Goal: Find contact information: Find contact information

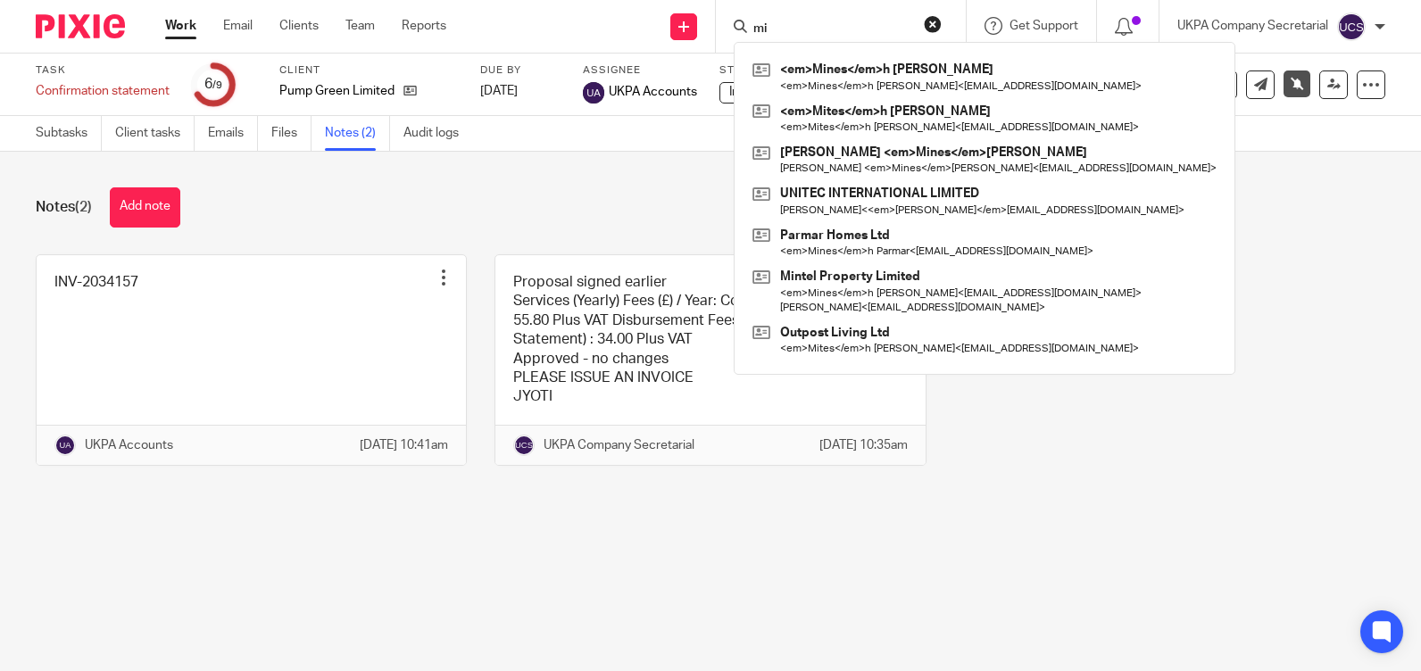
type input "m"
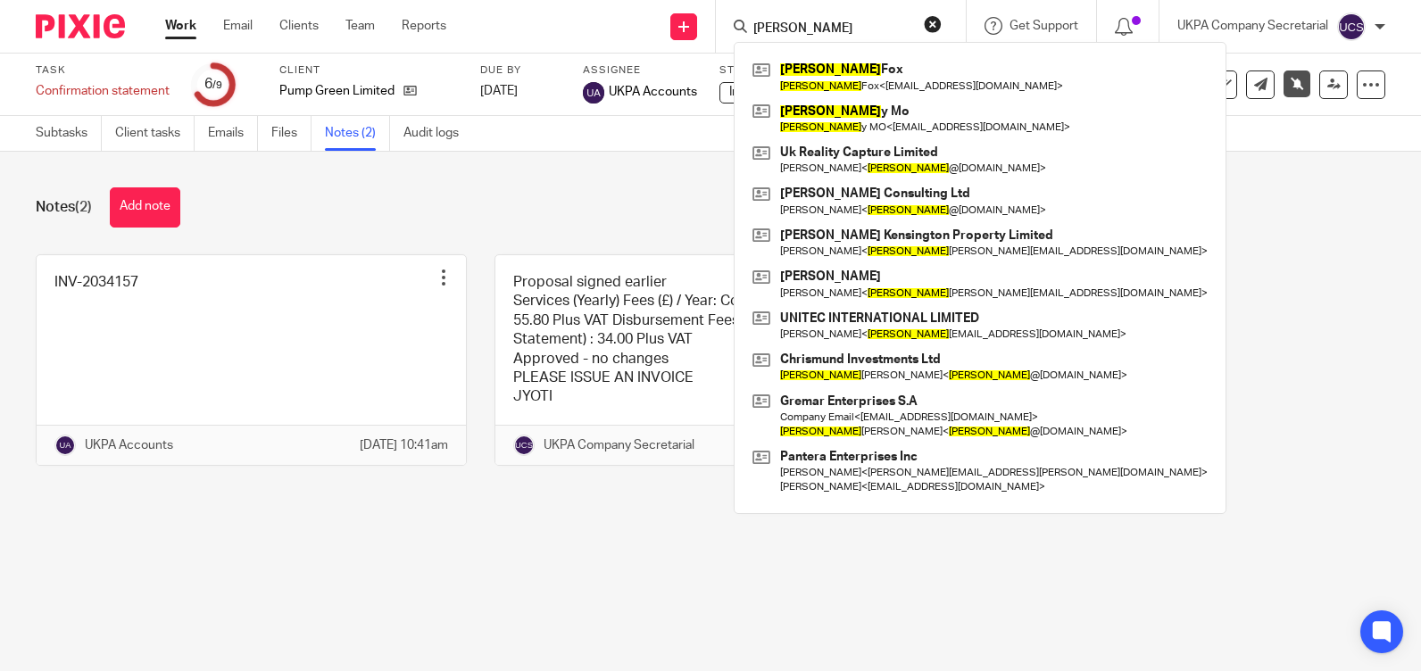
type input "mike"
click at [771, 577] on main "Task Confirmation statement Save Confirmation statement 6 /9 Client Pump Green …" at bounding box center [710, 335] width 1421 height 671
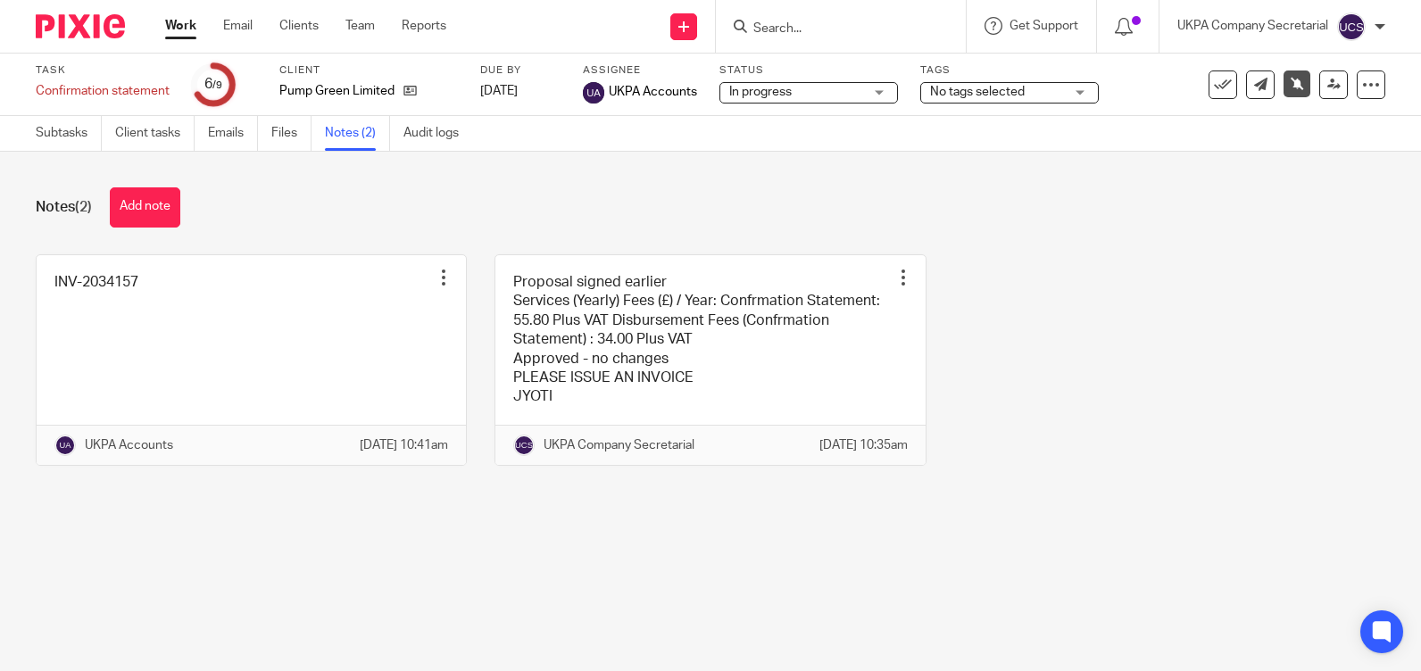
click at [1155, 227] on div "Notes (2) Add note" at bounding box center [711, 207] width 1350 height 40
click at [842, 30] on input "Search" at bounding box center [832, 29] width 161 height 16
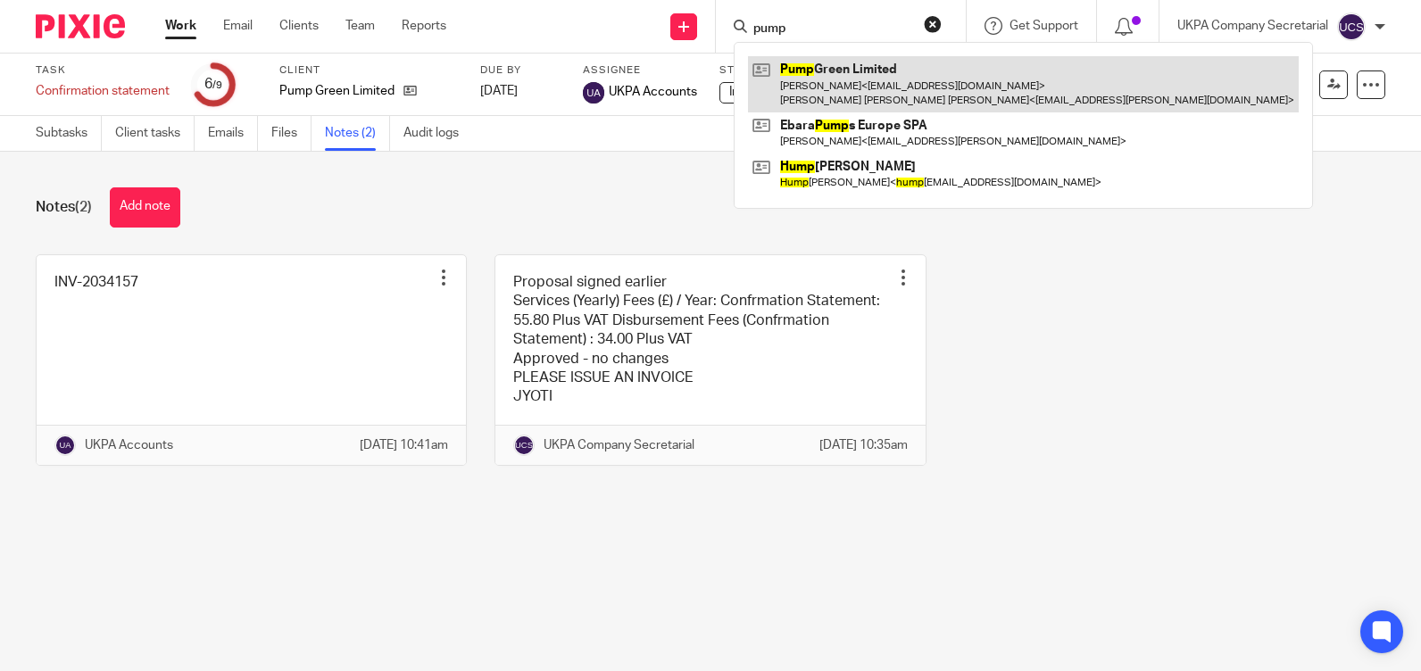
type input "pump"
click at [923, 70] on link at bounding box center [1023, 83] width 551 height 55
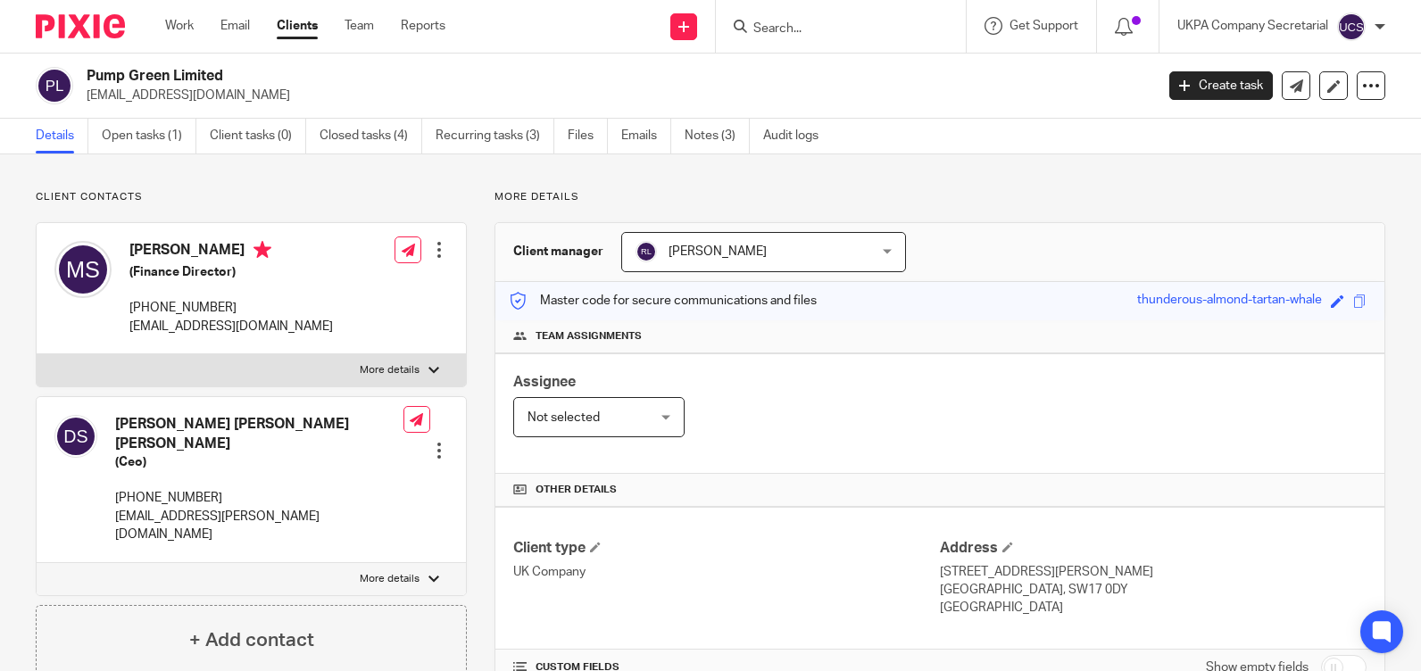
scroll to position [481, 0]
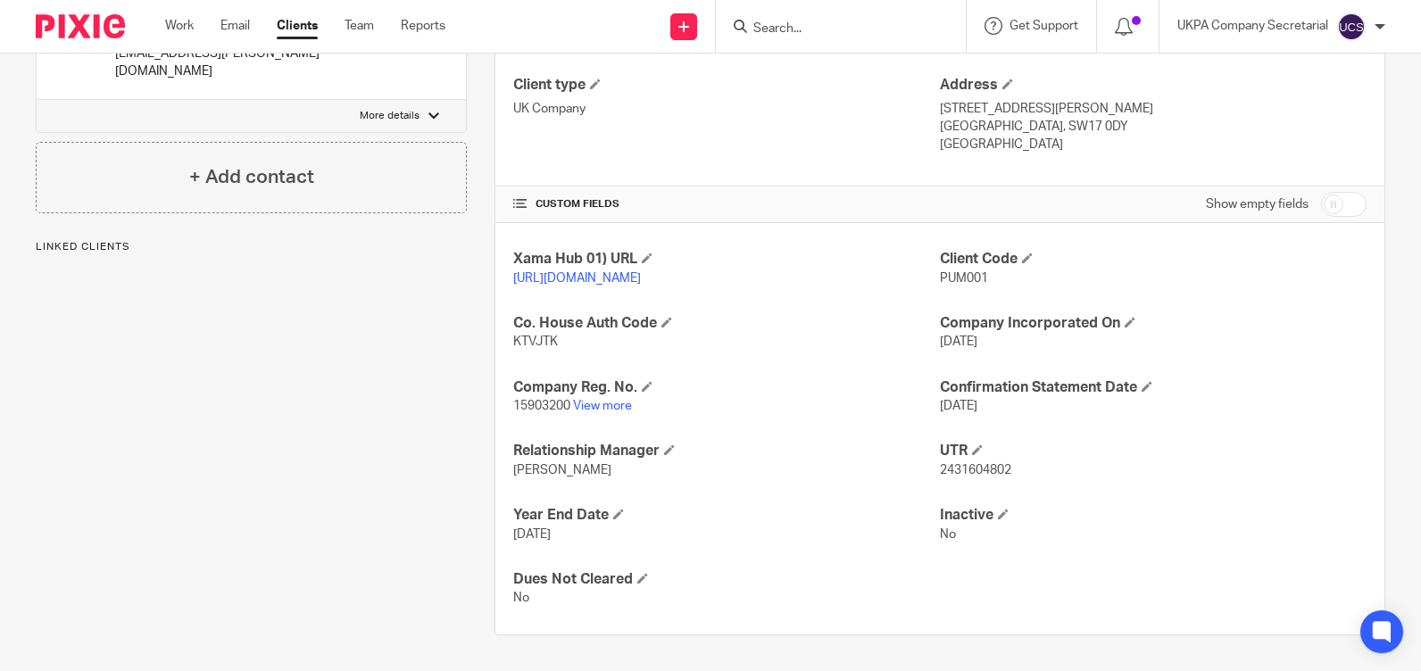
click at [615, 403] on link "View more" at bounding box center [602, 406] width 59 height 12
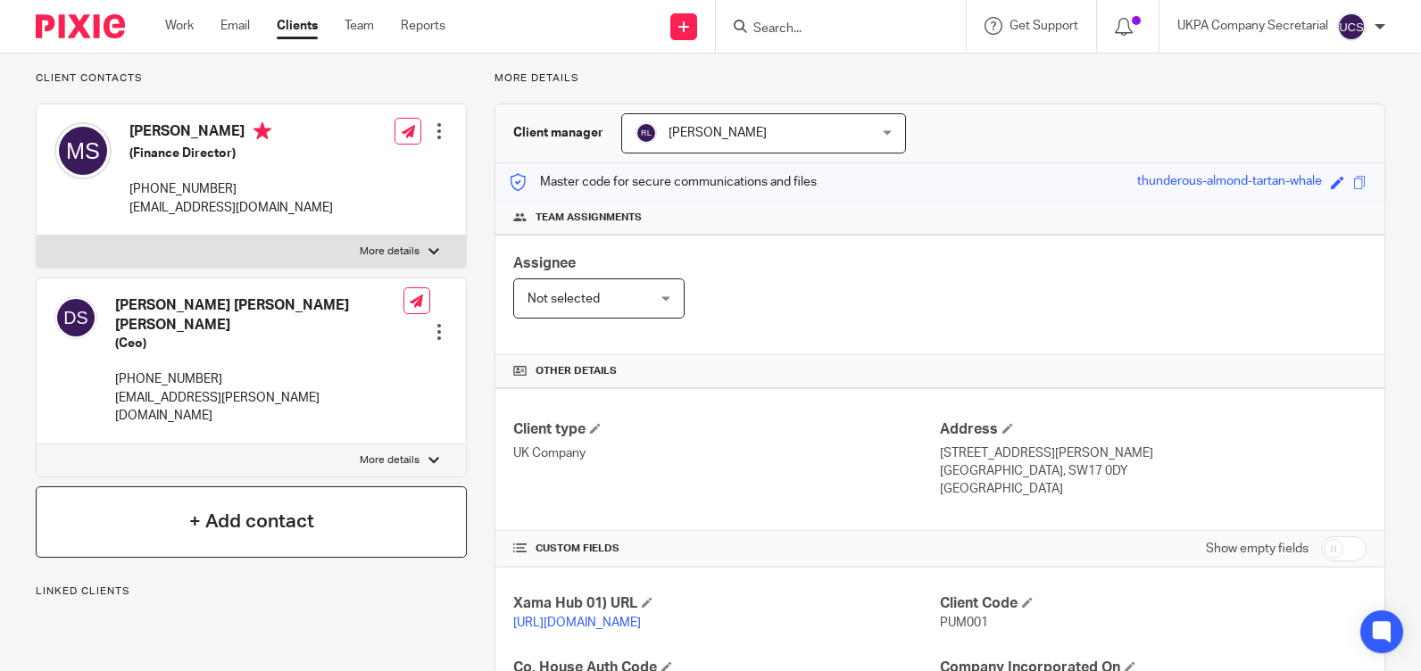
scroll to position [0, 0]
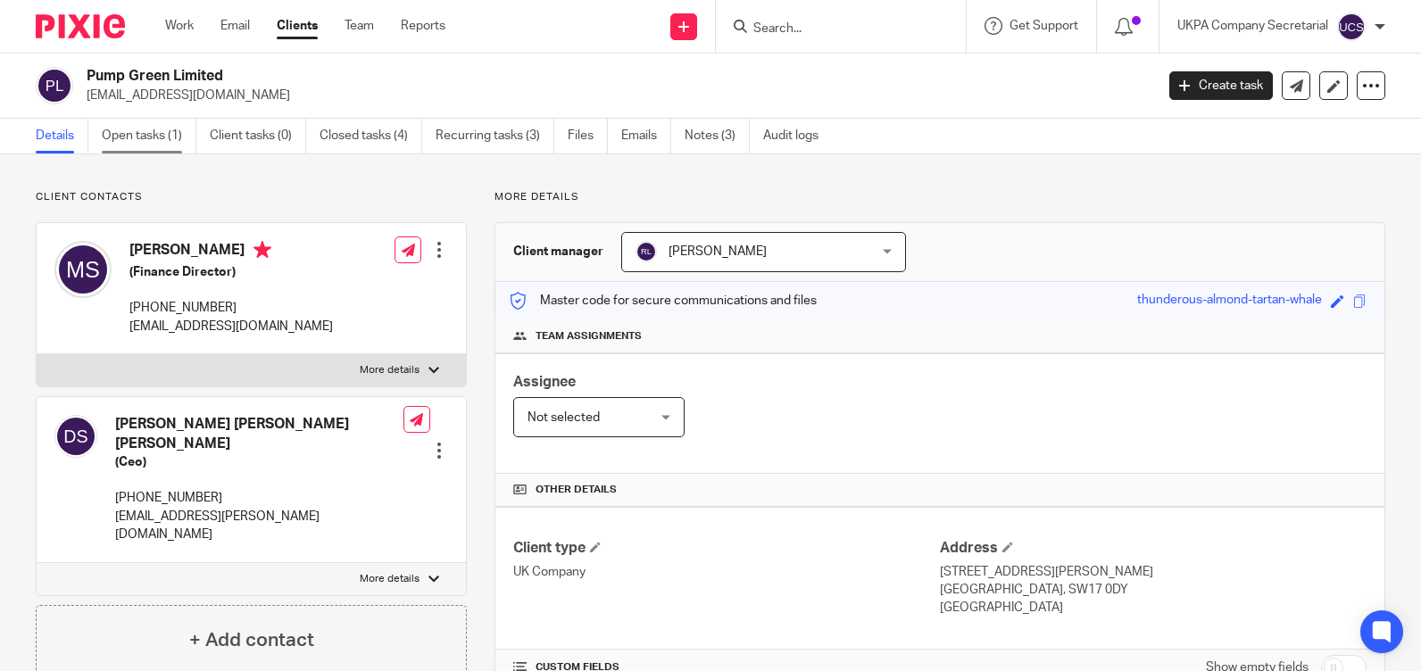
click at [148, 131] on link "Open tasks (1)" at bounding box center [149, 136] width 95 height 35
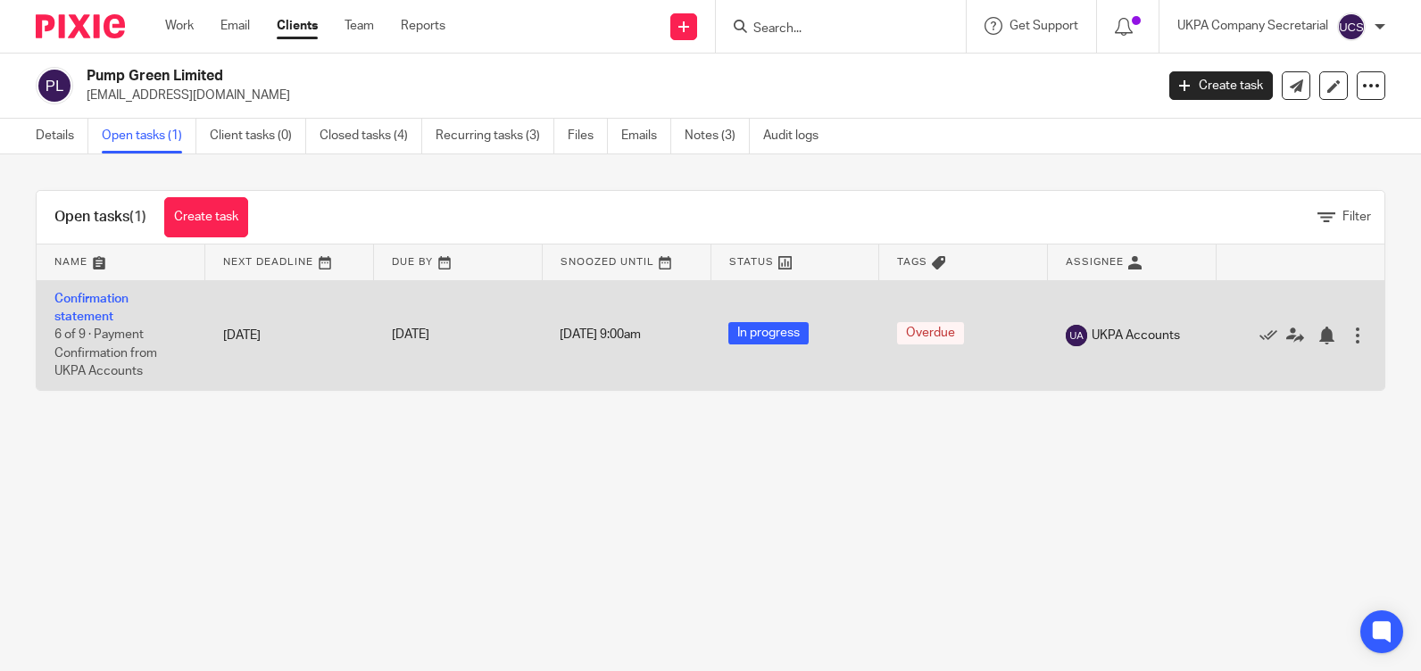
drag, startPoint x: 0, startPoint y: 0, endPoint x: 101, endPoint y: 305, distance: 321.5
click at [101, 305] on td "Confirmation statement 6 of 9 · Payment Confirmation from UKPA Accounts" at bounding box center [121, 335] width 169 height 110
click at [90, 303] on link "Confirmation statement" at bounding box center [91, 308] width 74 height 30
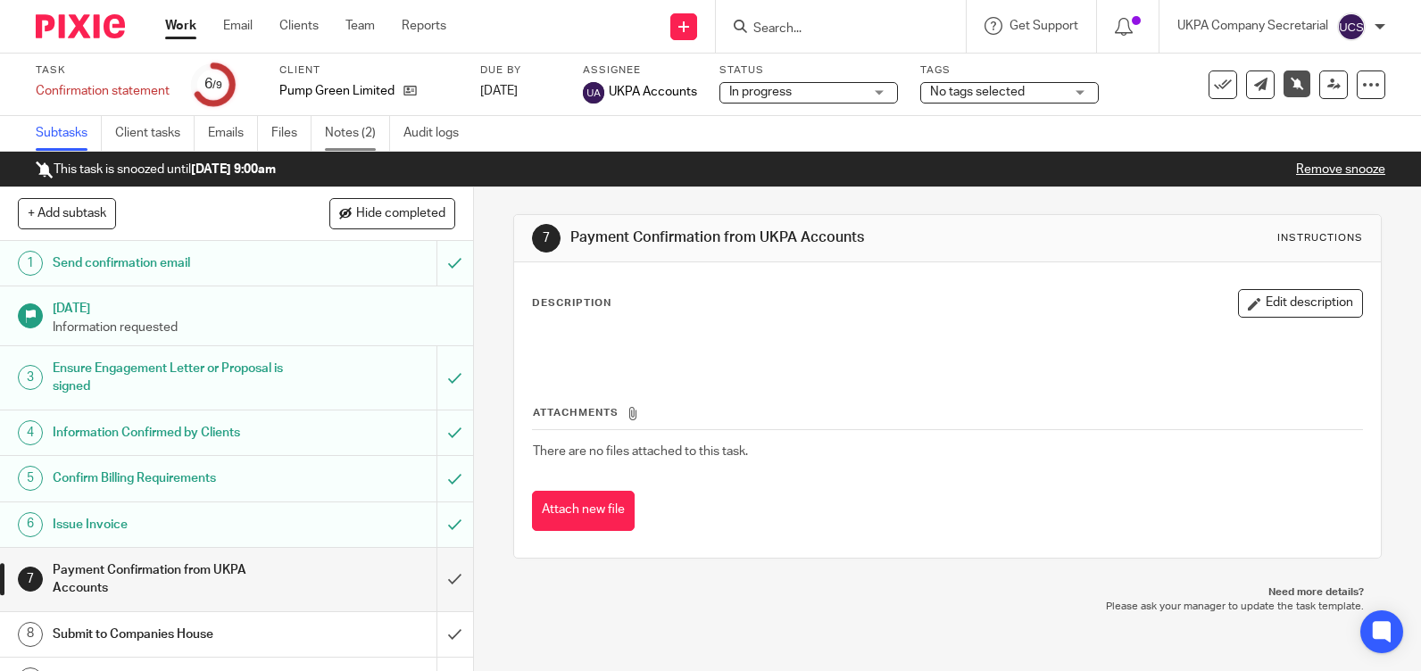
click at [347, 129] on link "Notes (2)" at bounding box center [357, 133] width 65 height 35
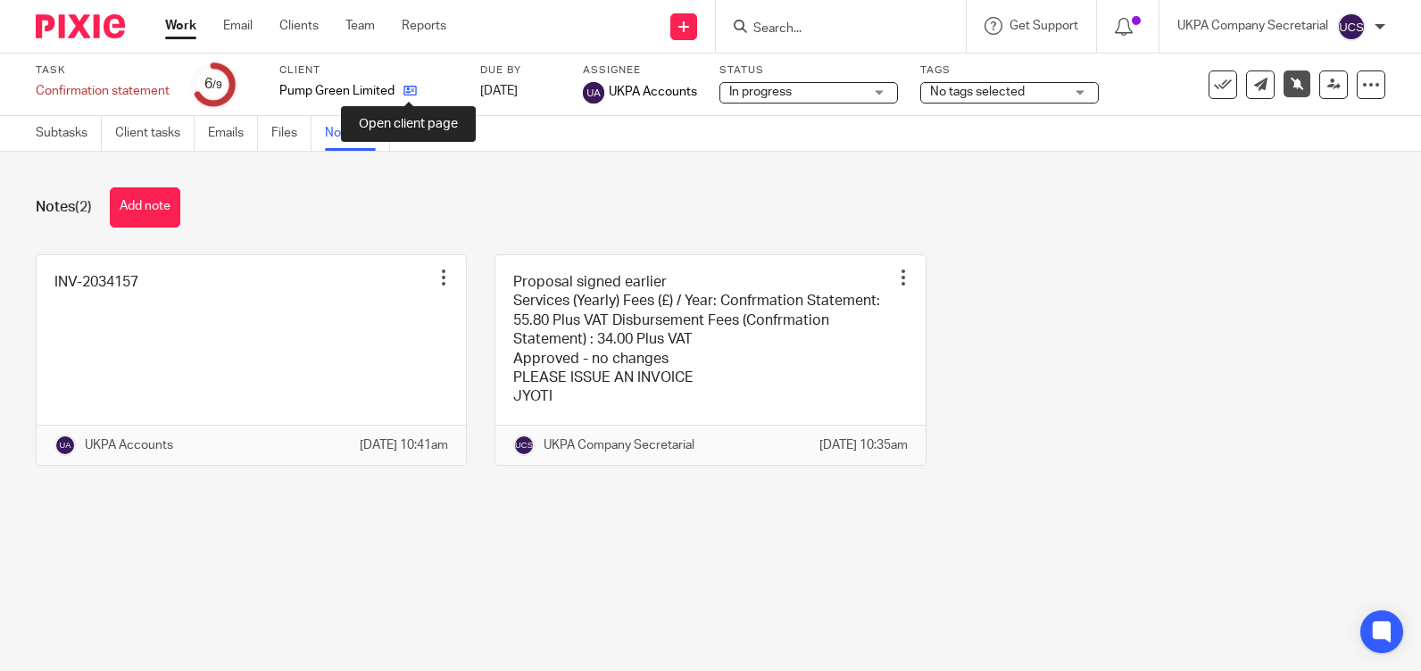
click at [411, 92] on icon at bounding box center [409, 90] width 13 height 13
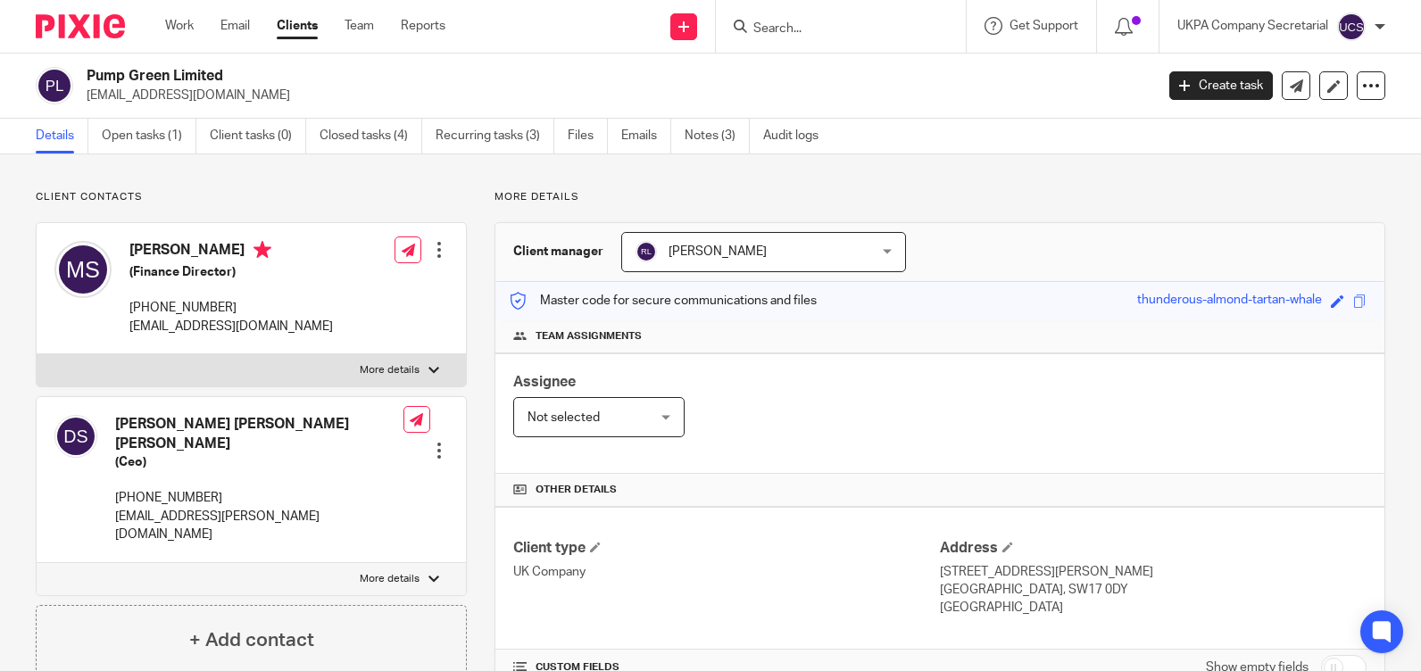
scroll to position [387, 0]
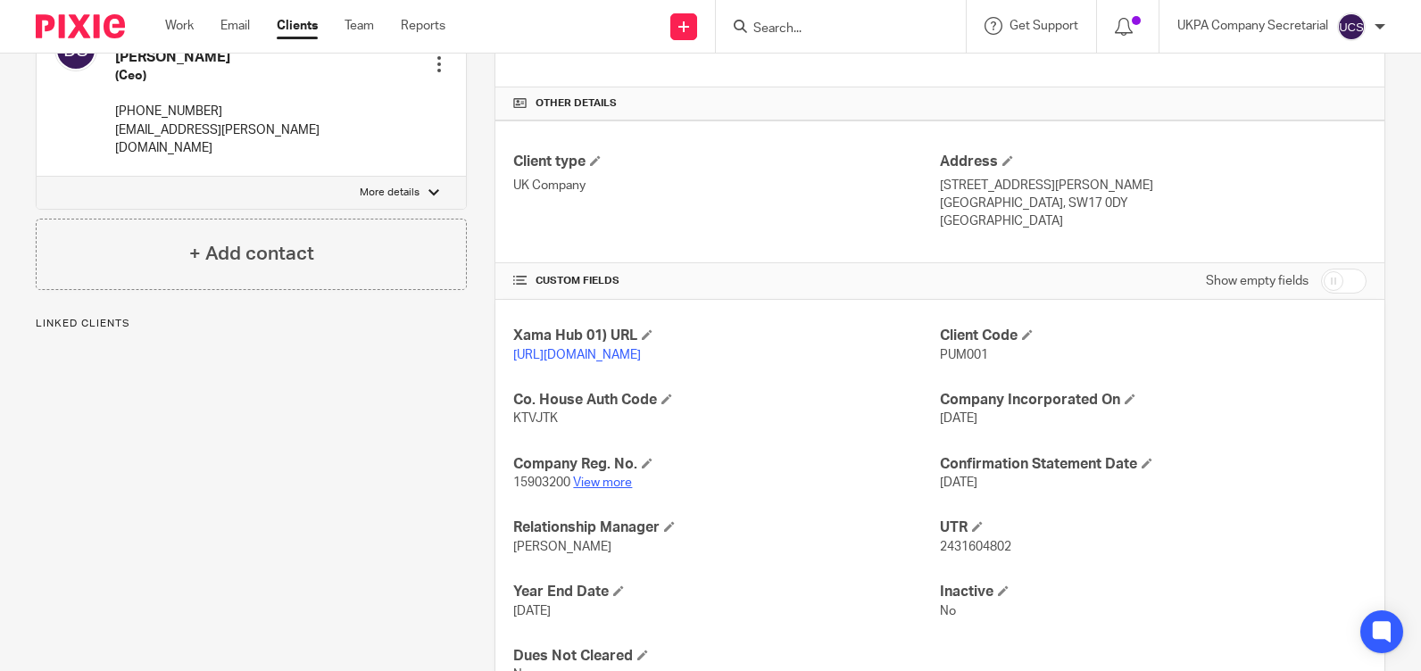
click at [593, 489] on link "View more" at bounding box center [602, 483] width 59 height 12
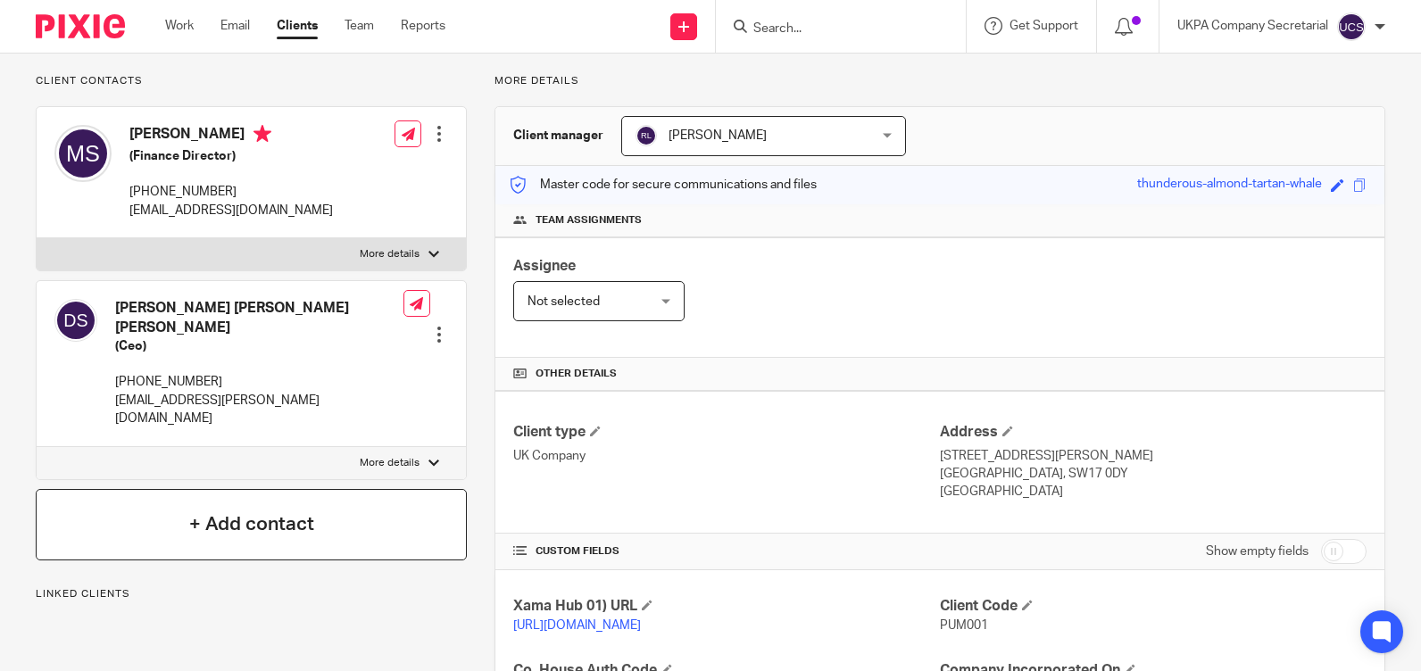
scroll to position [0, 0]
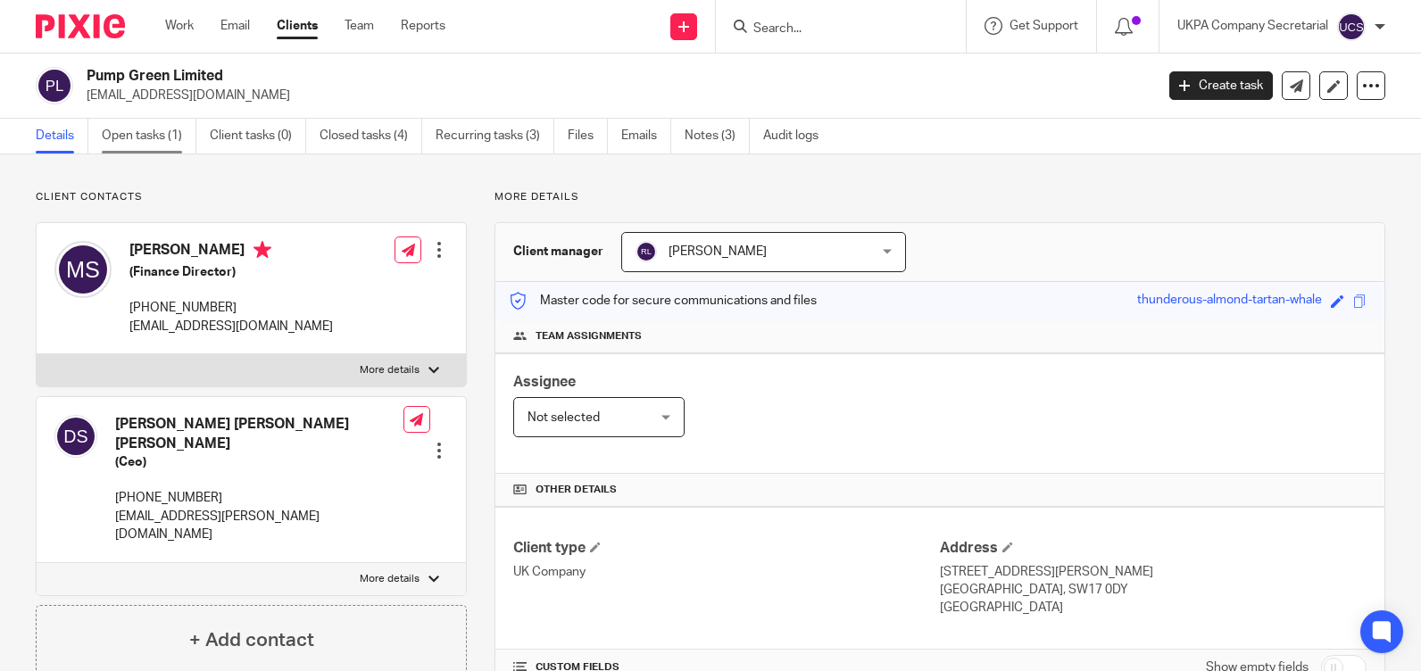
click at [134, 133] on link "Open tasks (1)" at bounding box center [149, 136] width 95 height 35
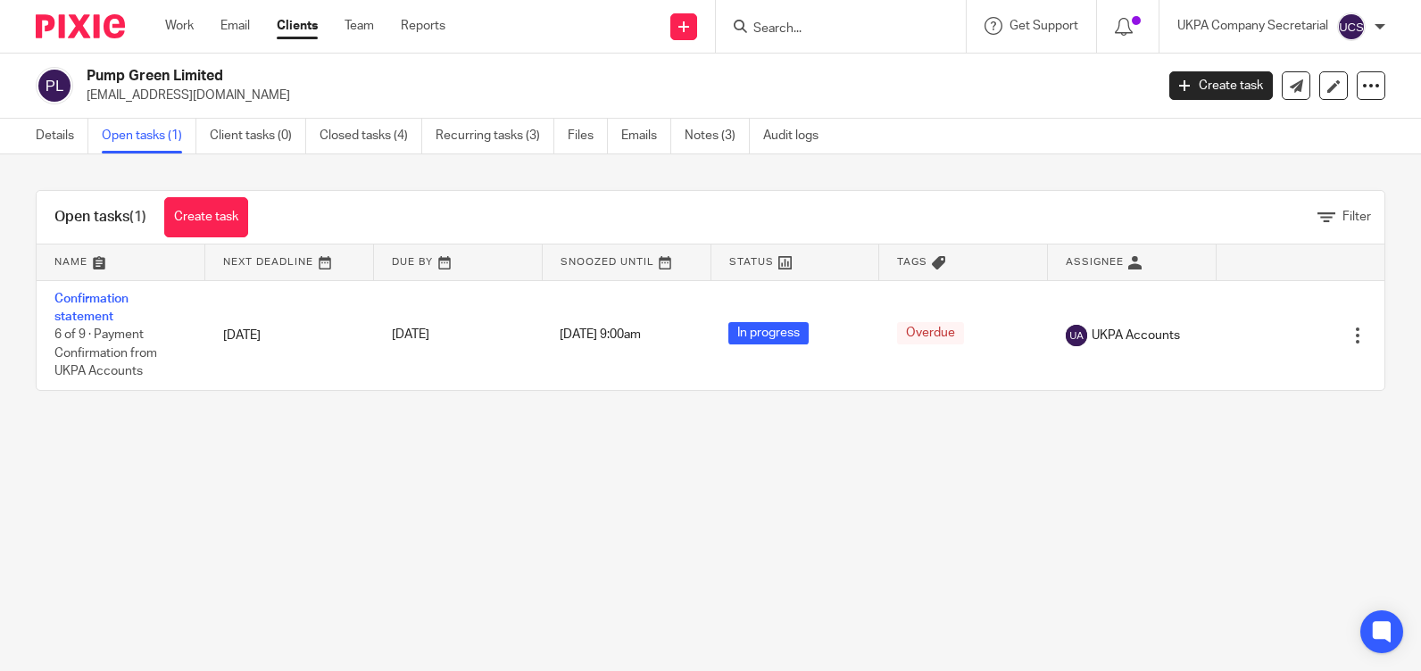
click at [835, 32] on input "Search" at bounding box center [832, 29] width 161 height 16
click at [827, 34] on input "Search" at bounding box center [832, 29] width 161 height 16
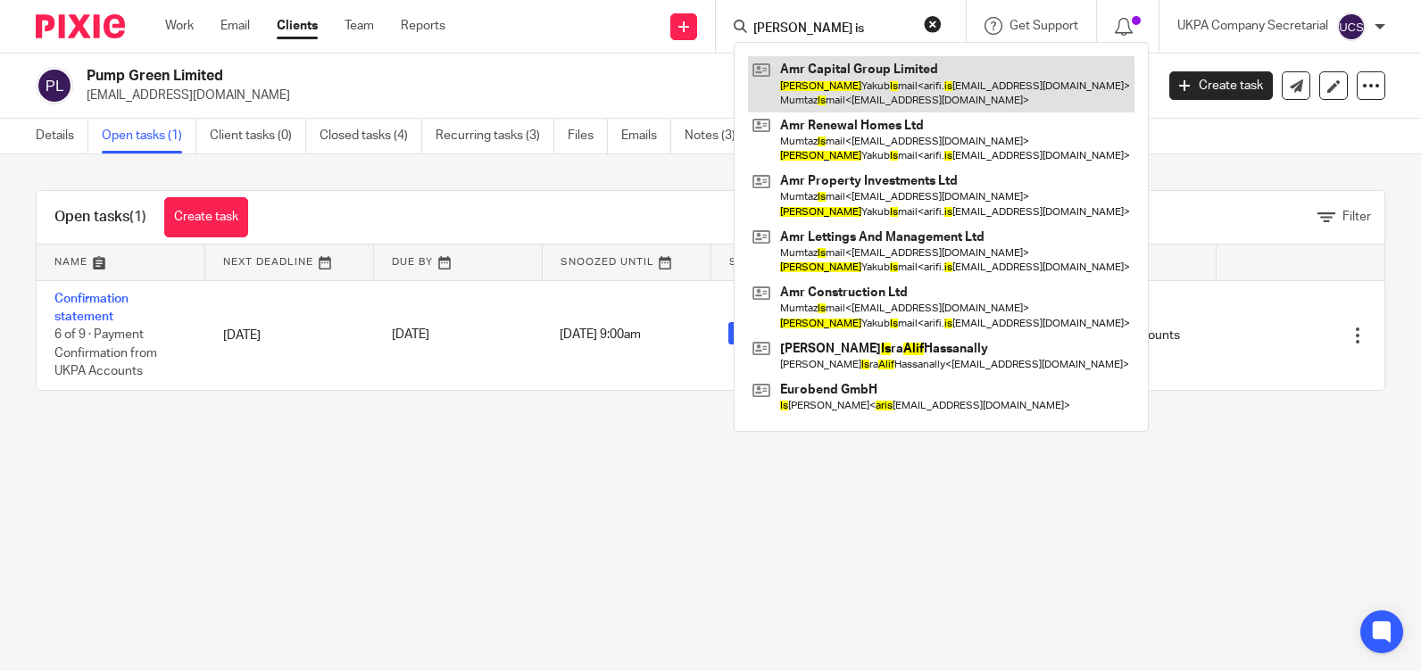
type input "[PERSON_NAME] is"
click at [796, 86] on link at bounding box center [941, 83] width 387 height 55
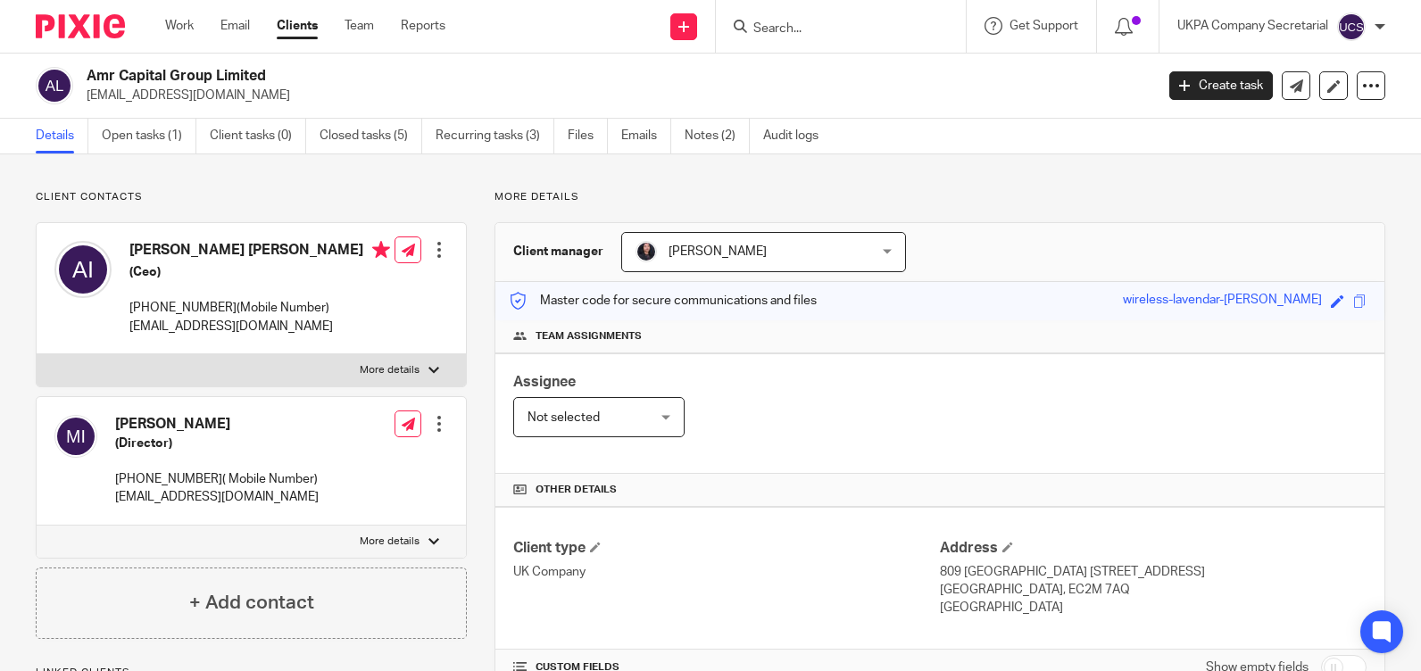
click at [773, 28] on input "Search" at bounding box center [832, 29] width 161 height 16
type input "a"
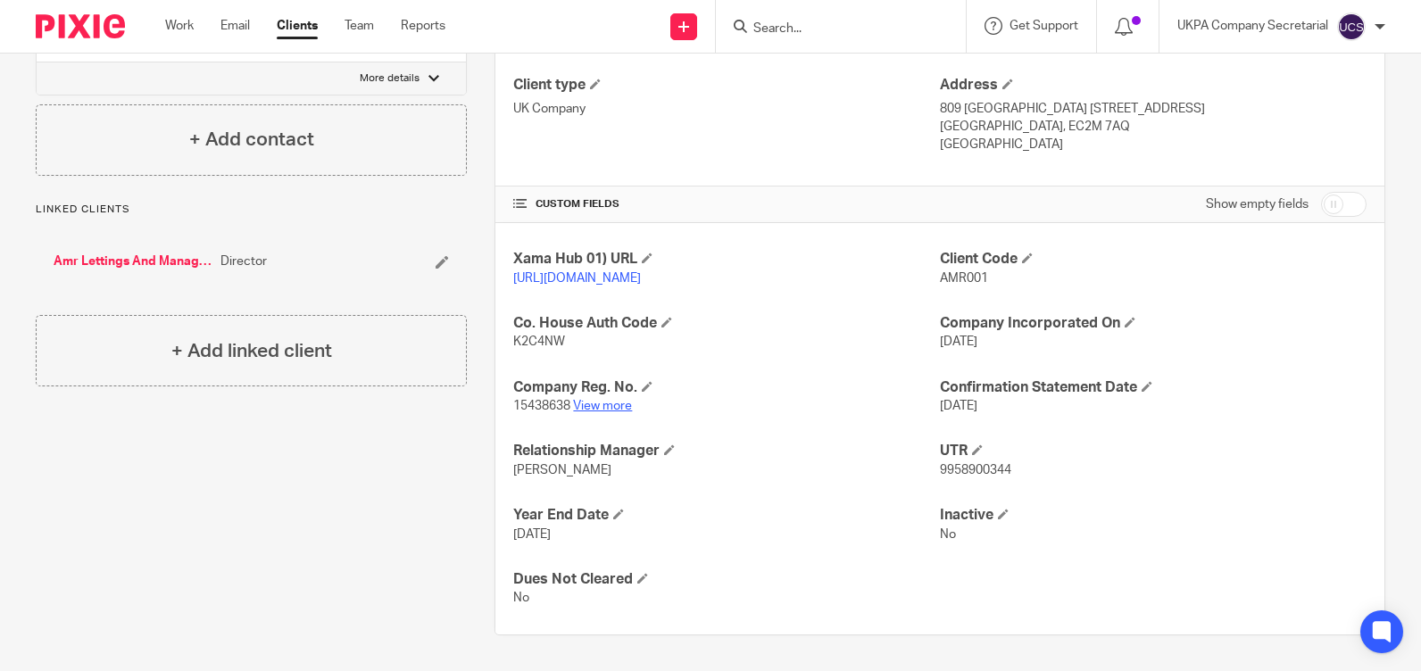
click at [608, 409] on link "View more" at bounding box center [602, 406] width 59 height 12
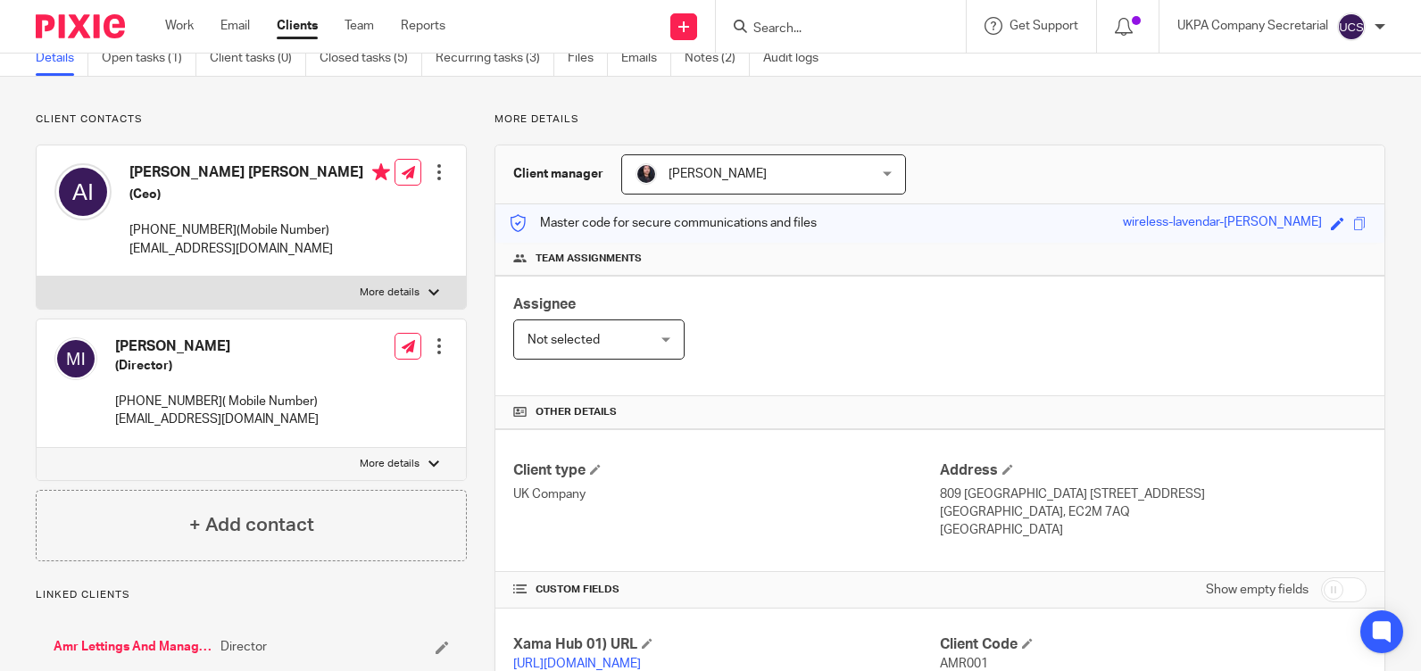
scroll to position [0, 0]
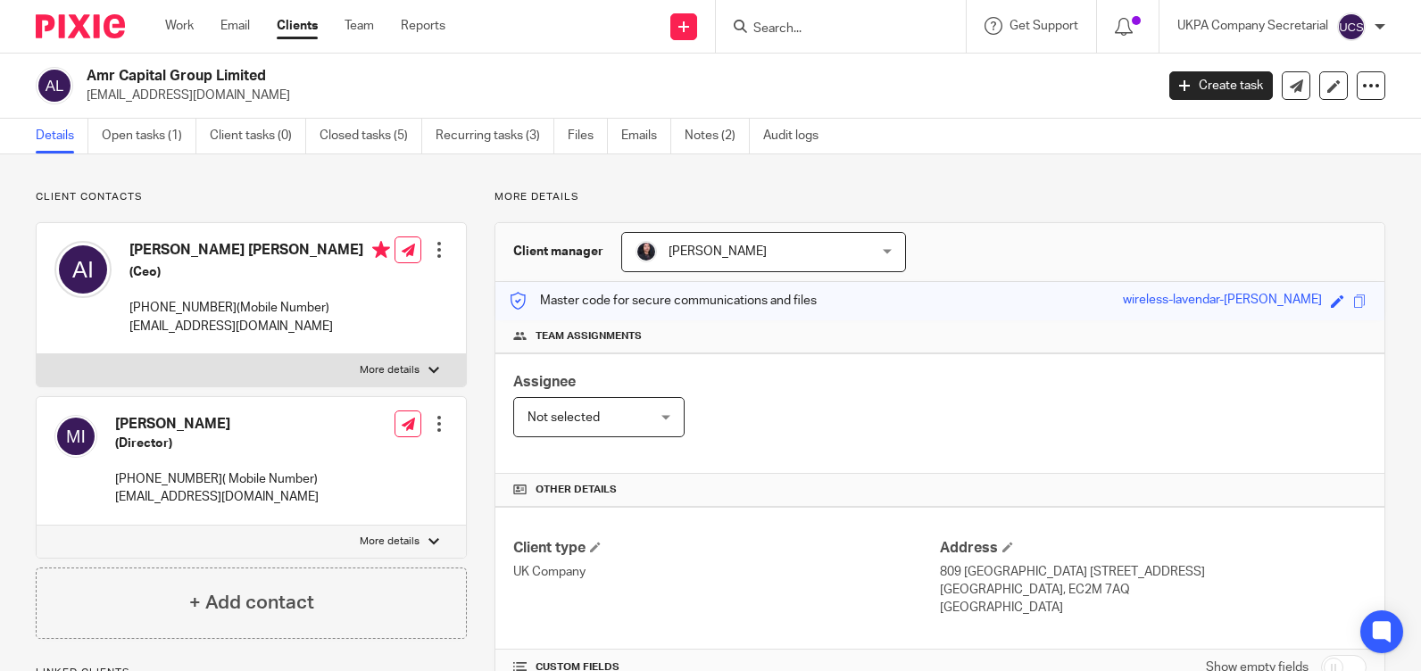
click at [861, 24] on input "Search" at bounding box center [832, 29] width 161 height 16
drag, startPoint x: 139, startPoint y: 318, endPoint x: 128, endPoint y: 314, distance: 12.1
click at [128, 314] on div "Arif Yakub Ismail (Ceo) 07568372094(Mobile Number) arifi.ismail@gmail.com" at bounding box center [222, 288] width 336 height 112
click at [369, 328] on div "Arif Yakub Ismail (Ceo) 07568372094(Mobile Number) arifi.ismail@gmail.com Edit …" at bounding box center [251, 288] width 429 height 131
drag, startPoint x: 129, startPoint y: 309, endPoint x: 208, endPoint y: 312, distance: 79.5
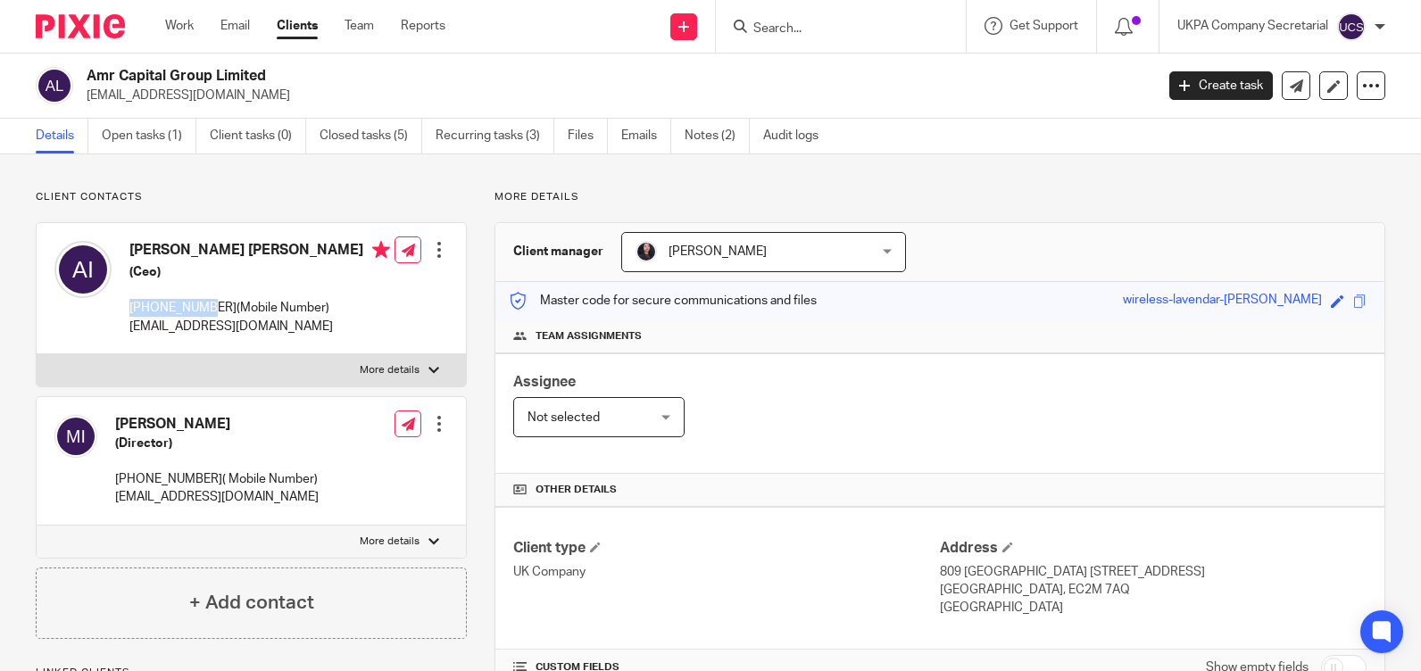
click at [208, 312] on div "Arif Yakub Ismail (Ceo) 07568372094(Mobile Number) arifi.ismail@gmail.com" at bounding box center [222, 288] width 336 height 112
copy p "07568372094"
click at [777, 29] on input "Search" at bounding box center [832, 29] width 161 height 16
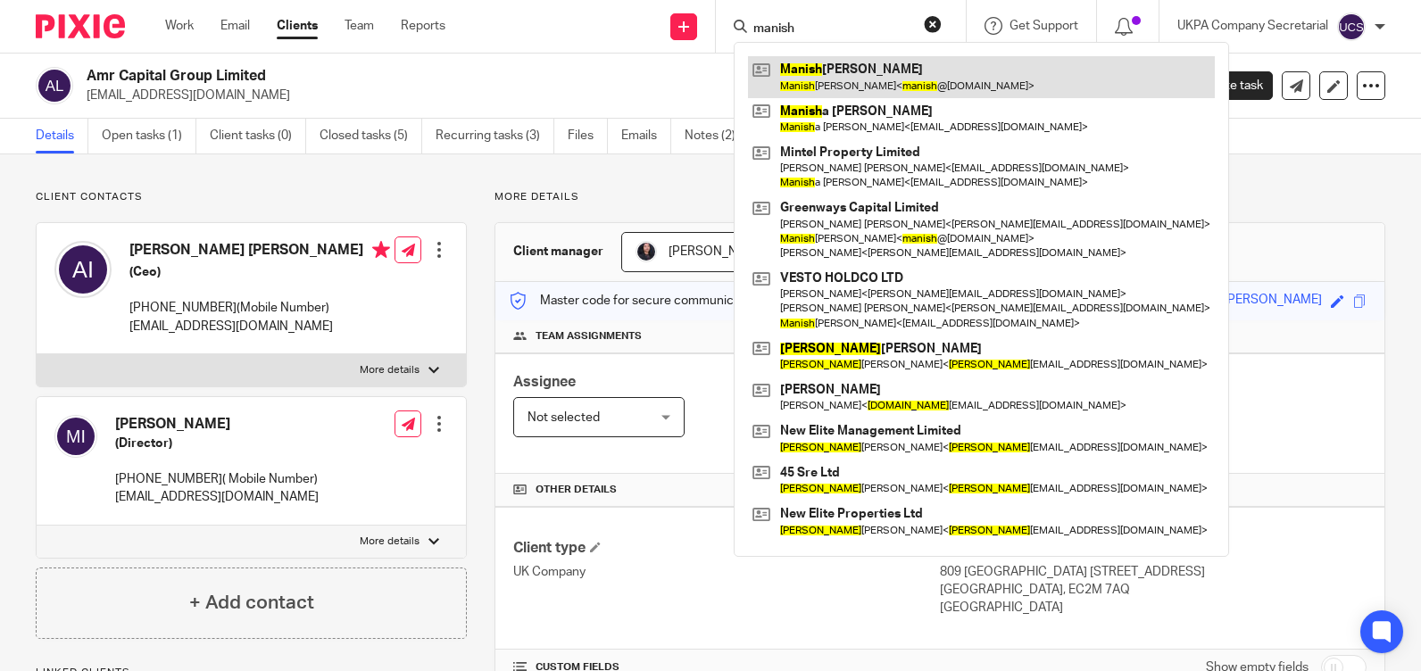
type input "manish"
click at [897, 79] on link at bounding box center [981, 76] width 467 height 41
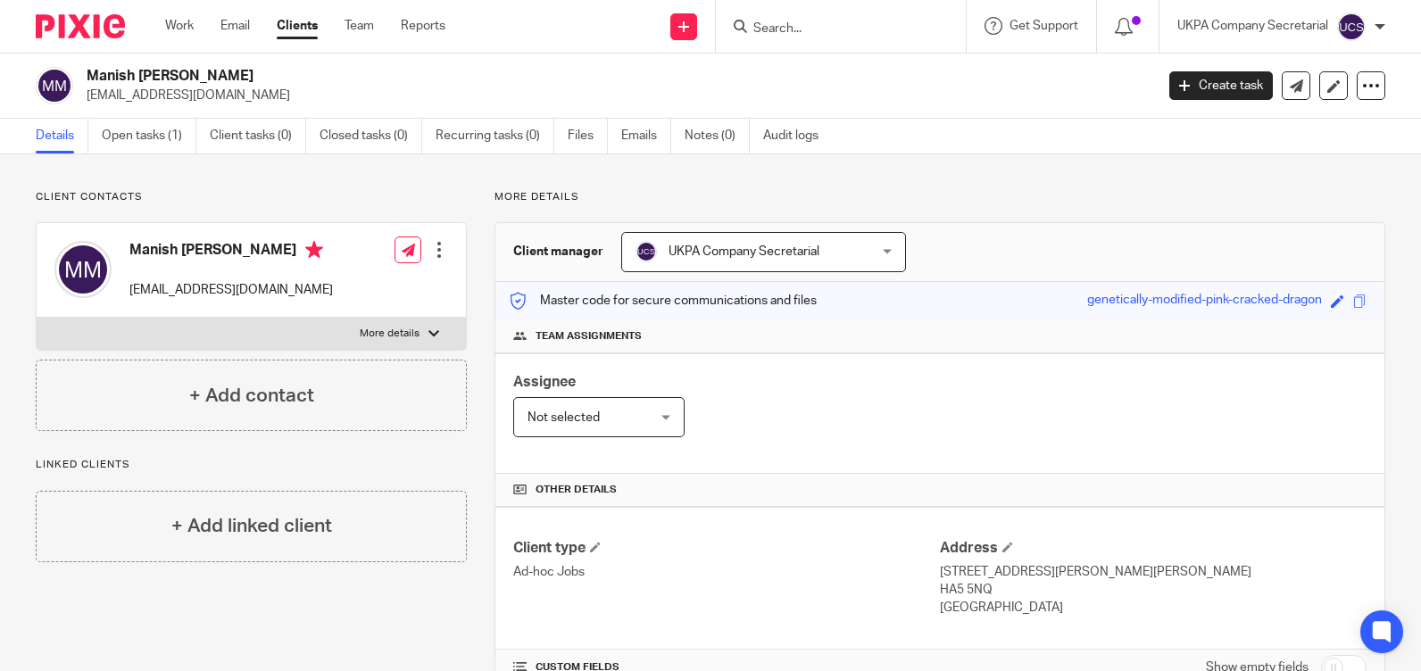
click at [856, 30] on input "Search" at bounding box center [832, 29] width 161 height 16
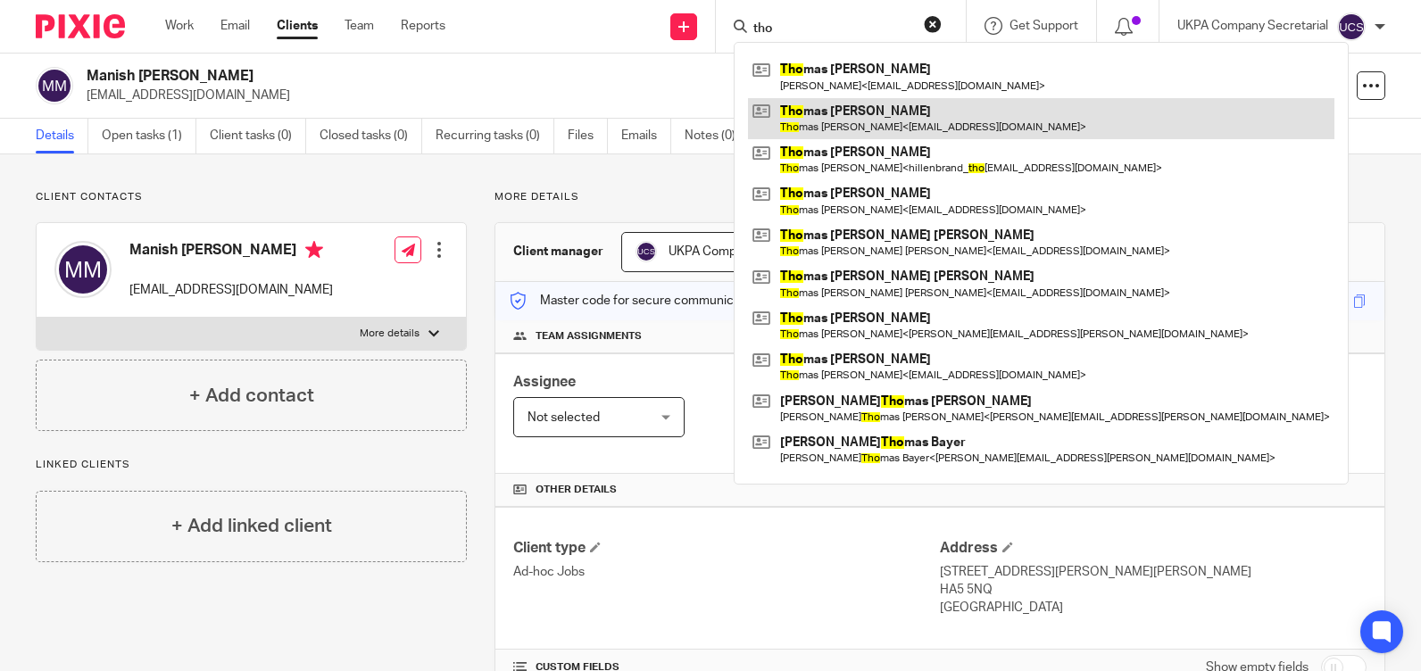
type input "tho"
click at [869, 107] on link at bounding box center [1041, 118] width 586 height 41
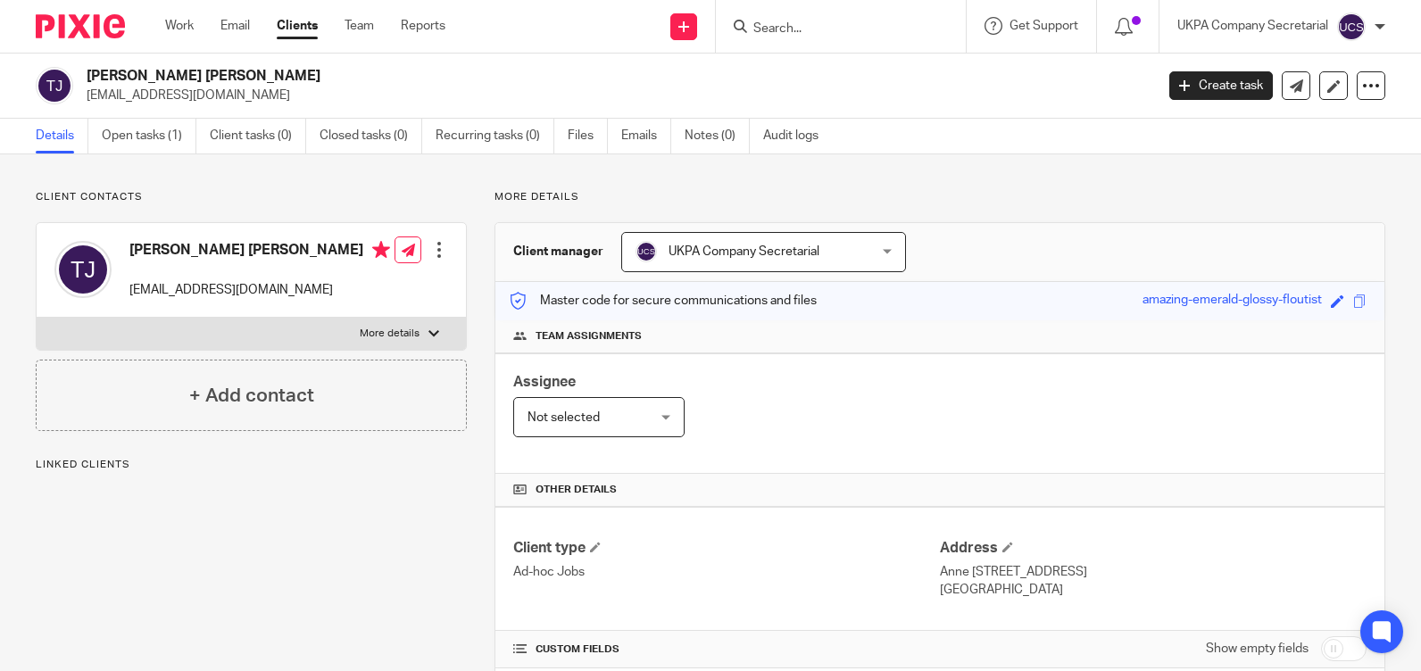
click at [910, 29] on input "Search" at bounding box center [832, 29] width 161 height 16
type input "claus ul"
click at [881, 67] on link at bounding box center [858, 69] width 221 height 27
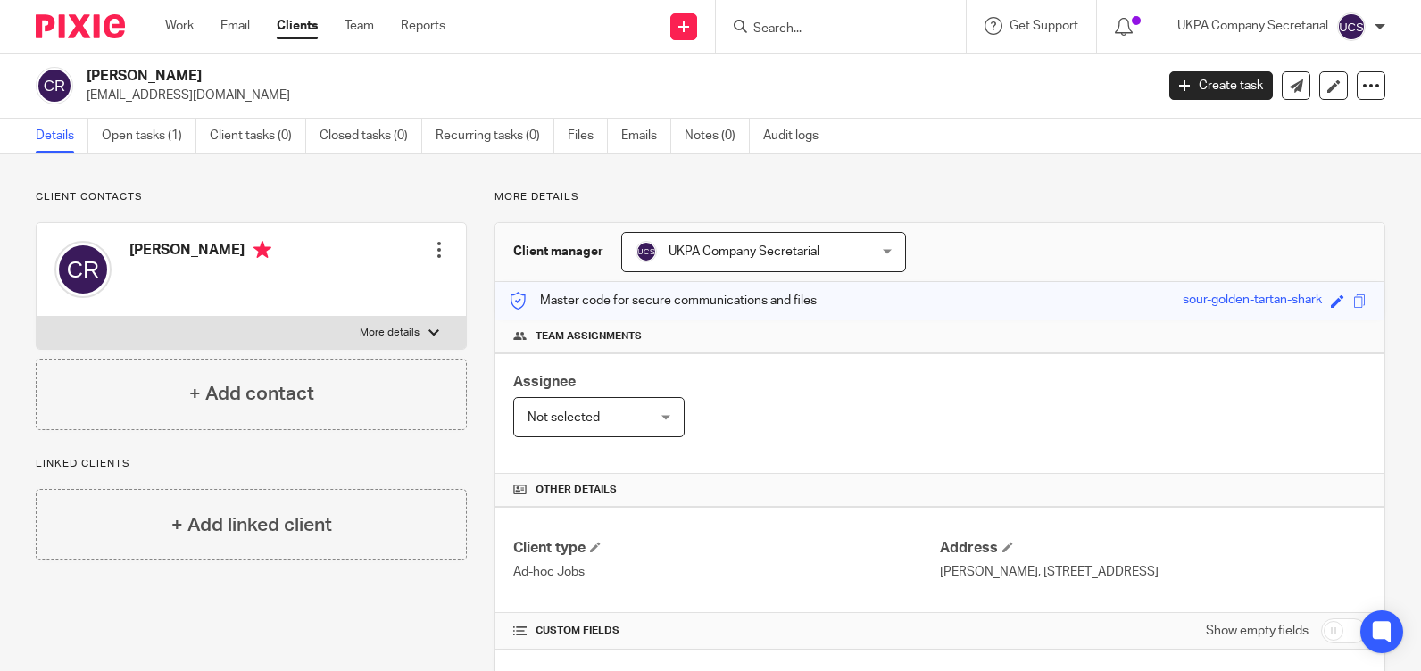
click at [779, 25] on input "Search" at bounding box center [832, 29] width 161 height 16
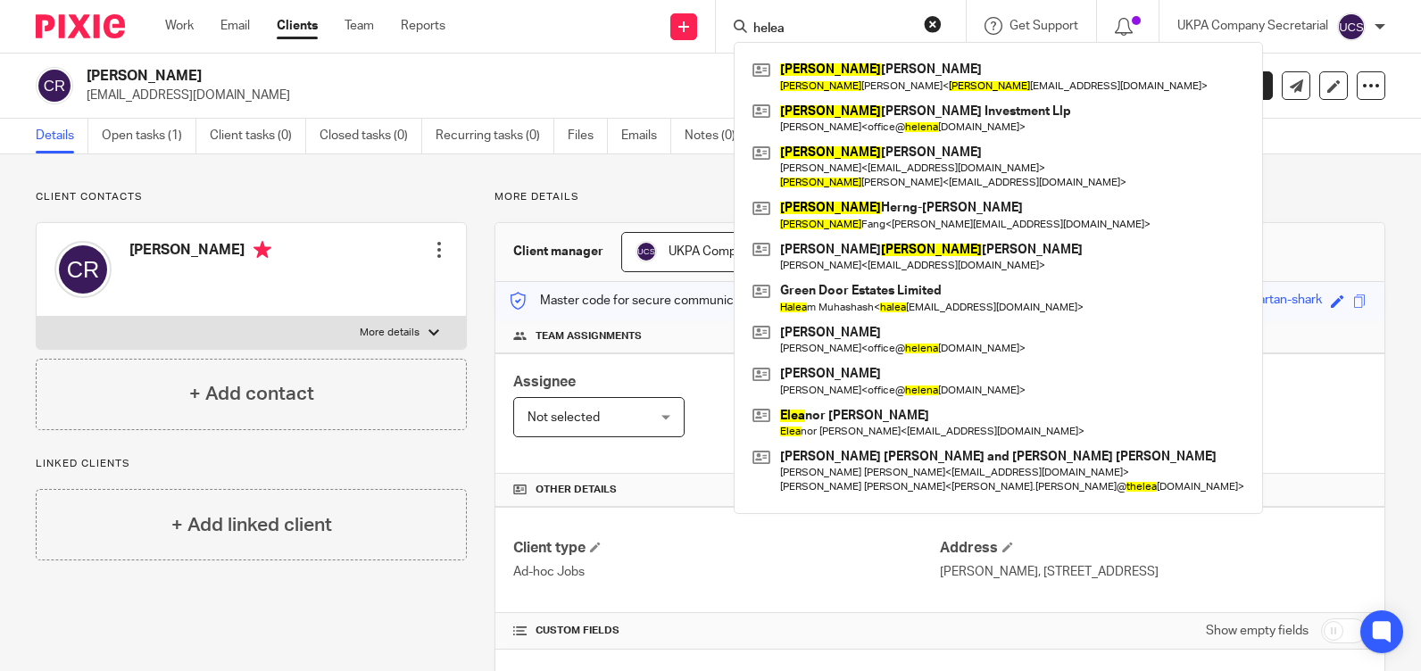
type input "helea"
click at [454, 95] on p "cra@geiagroup.com" at bounding box center [615, 96] width 1056 height 18
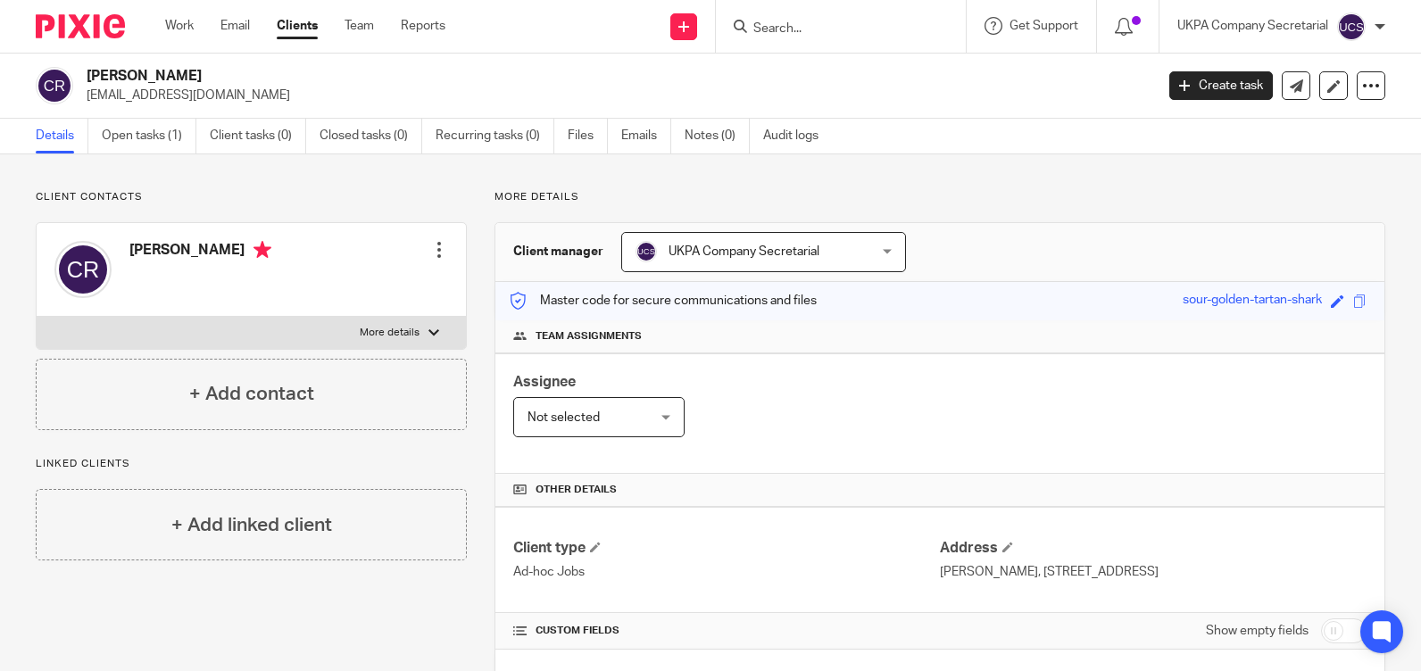
click at [801, 29] on input "Search" at bounding box center [832, 29] width 161 height 16
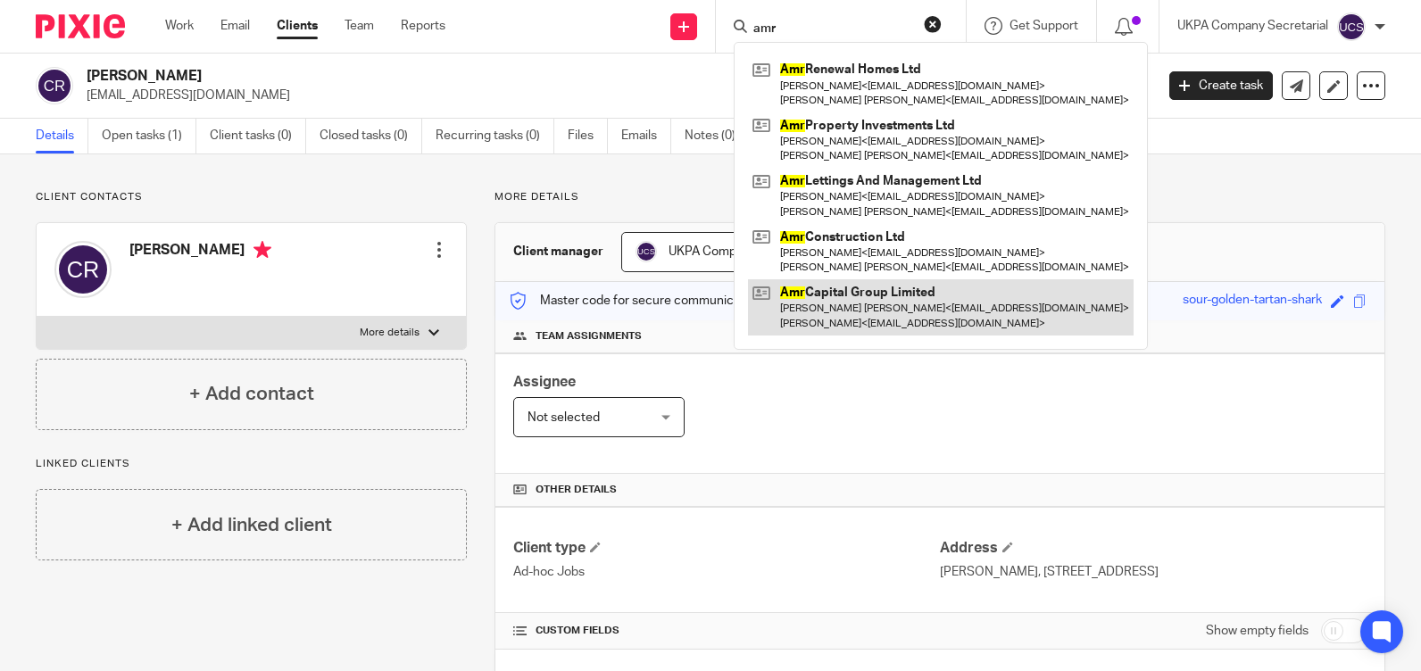
type input "amr"
click at [834, 303] on link at bounding box center [941, 306] width 386 height 55
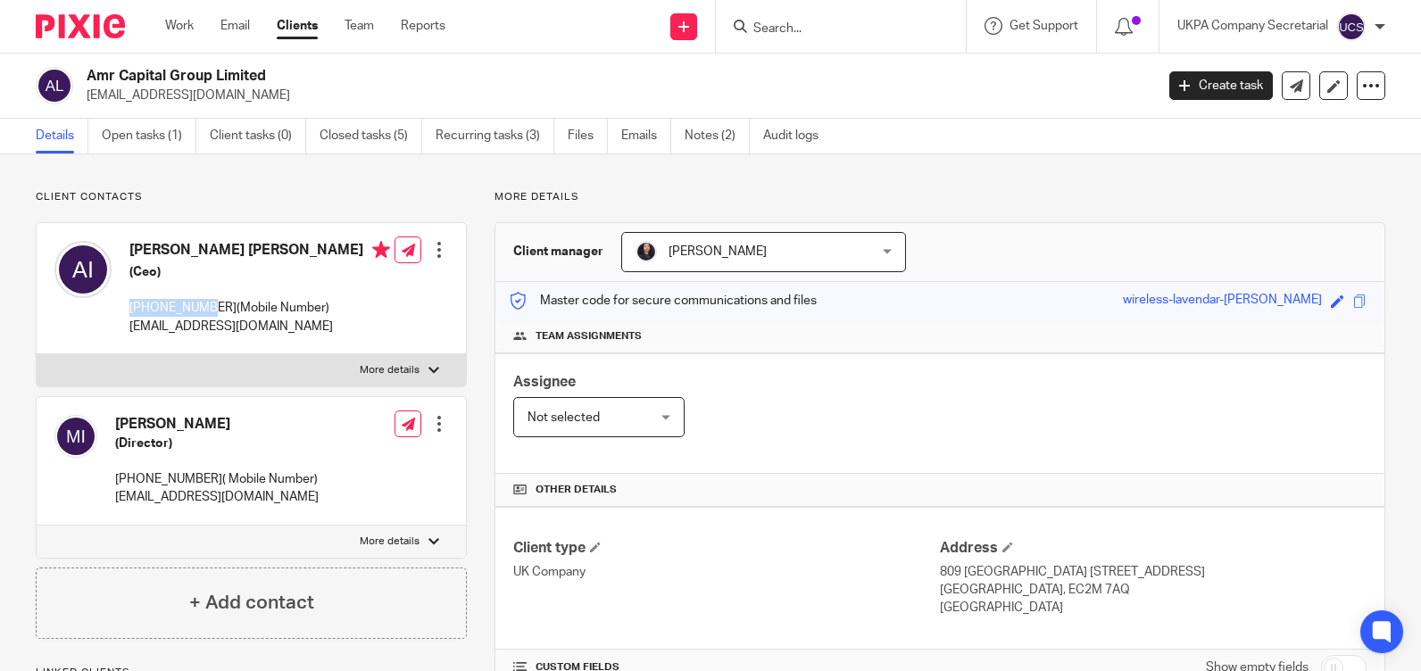
drag, startPoint x: 129, startPoint y: 305, endPoint x: 209, endPoint y: 311, distance: 79.6
click at [209, 311] on p "07568372094(Mobile Number)" at bounding box center [259, 308] width 261 height 18
copy p "07568372094"
click at [761, 426] on div "Assignee Not selected Not selected Not selected Aarshika Awale Aayush Niraula A…" at bounding box center [939, 413] width 889 height 121
click at [842, 24] on input "Search" at bounding box center [832, 29] width 161 height 16
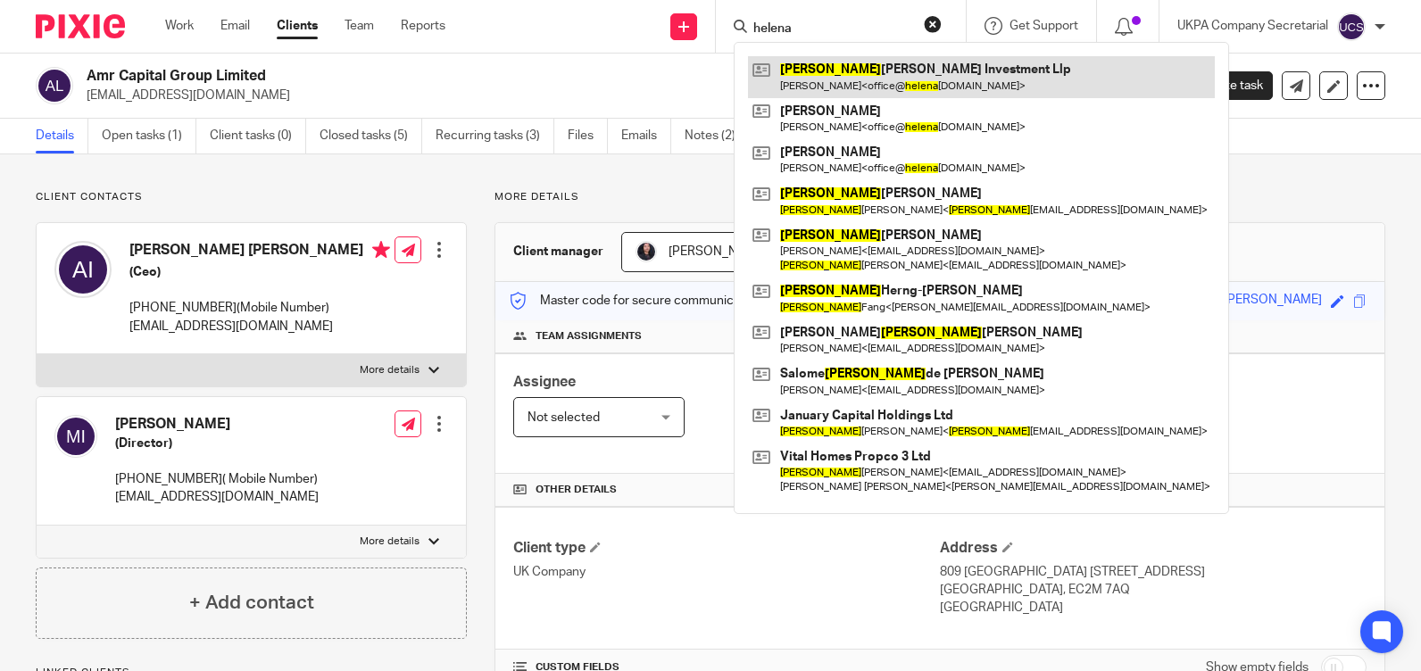
type input "helena"
click at [856, 74] on link at bounding box center [981, 76] width 467 height 41
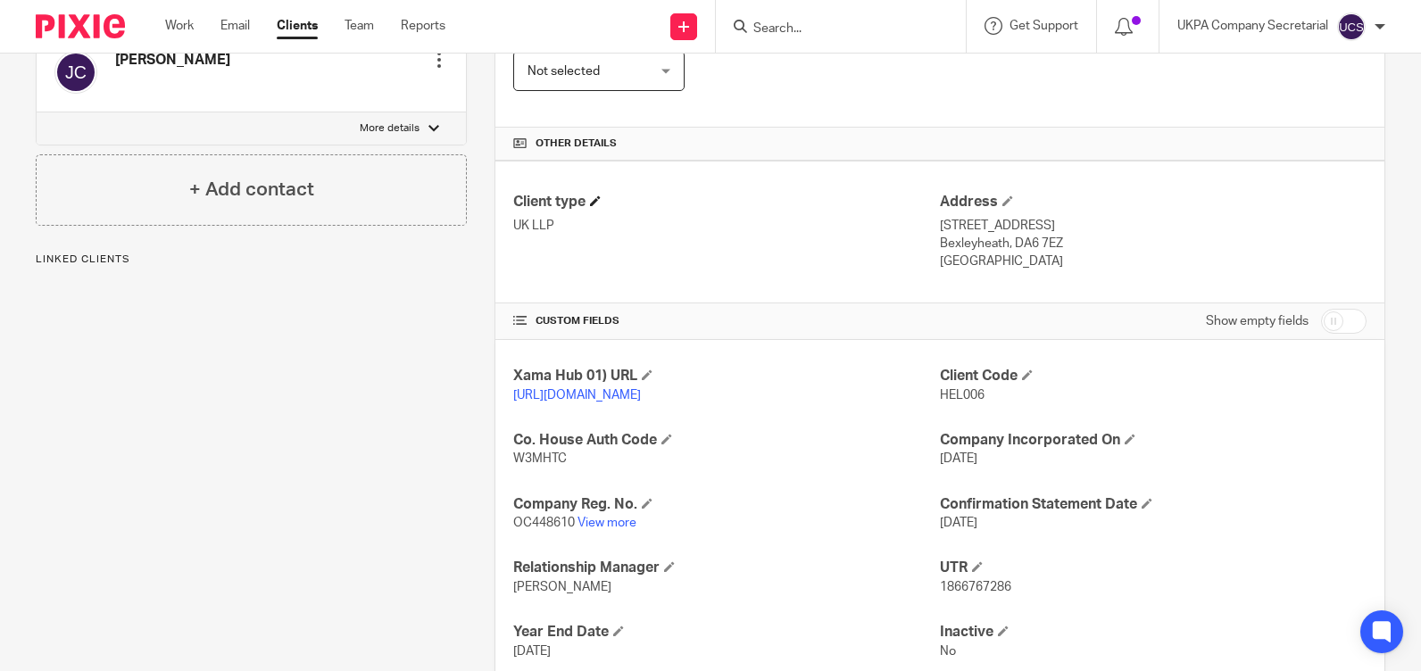
scroll to position [369, 0]
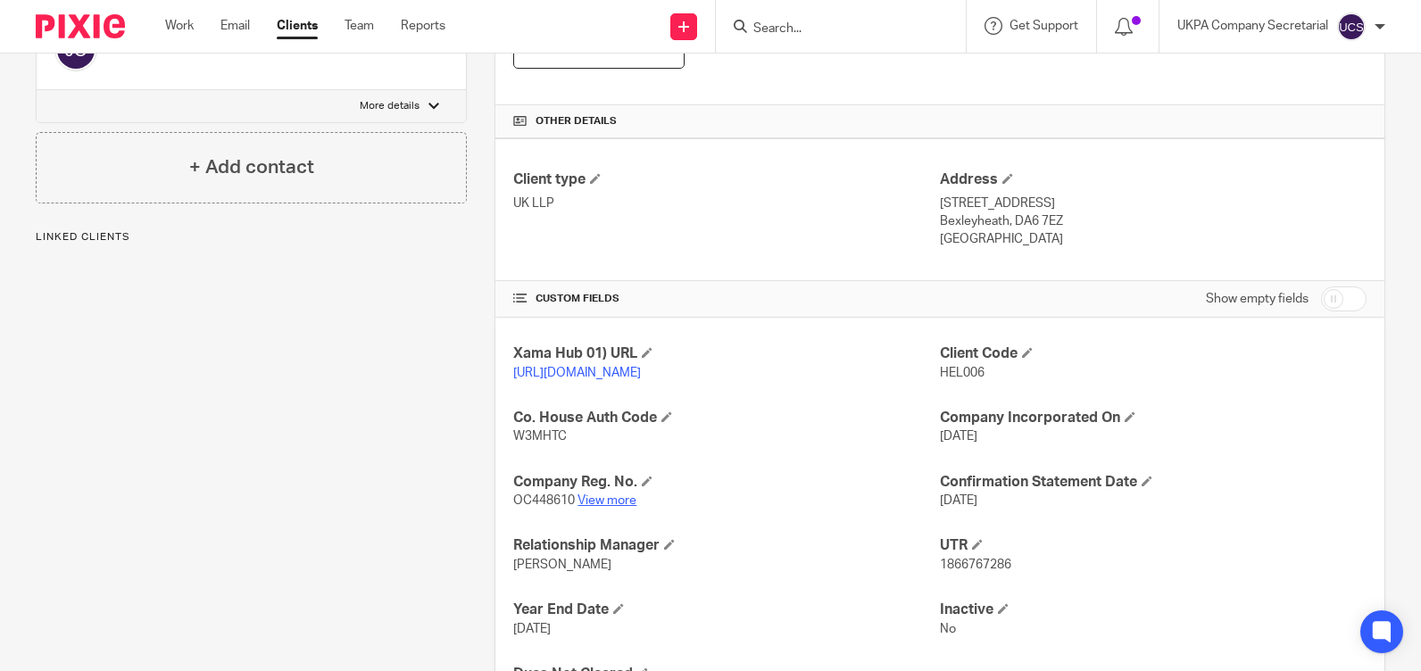
click at [605, 507] on link "View more" at bounding box center [607, 501] width 59 height 12
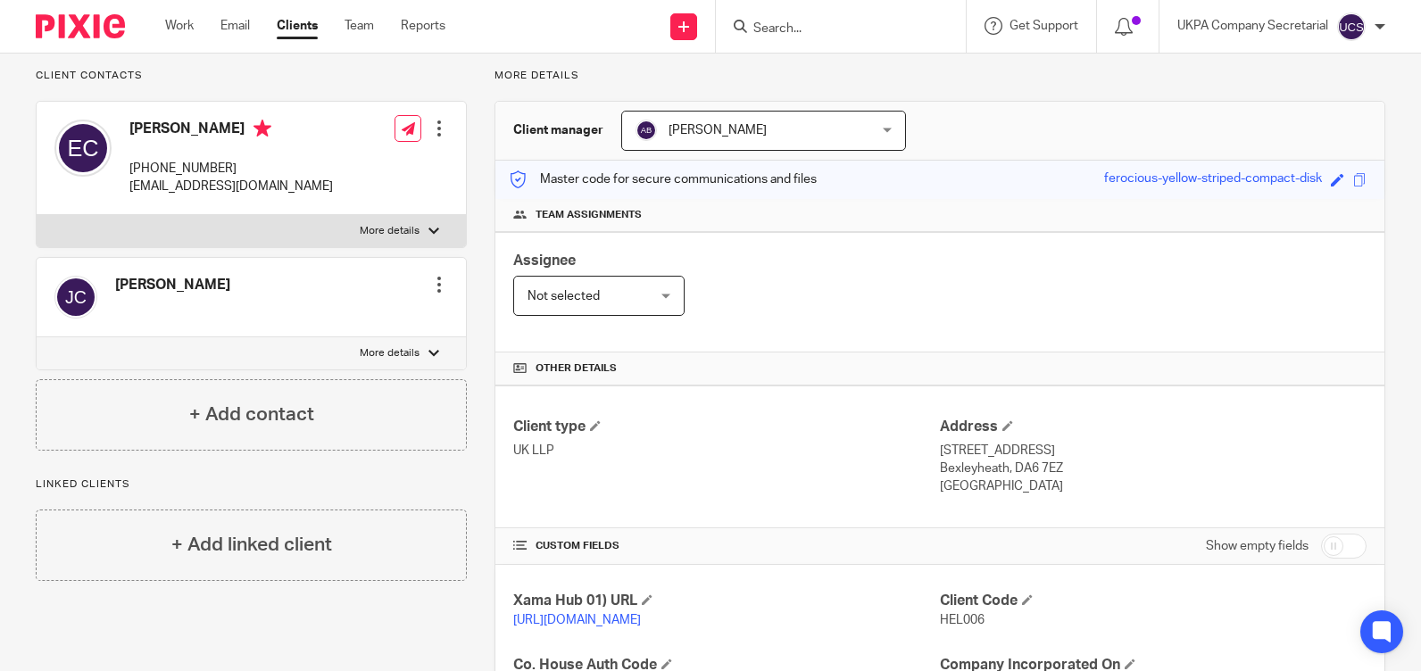
scroll to position [0, 0]
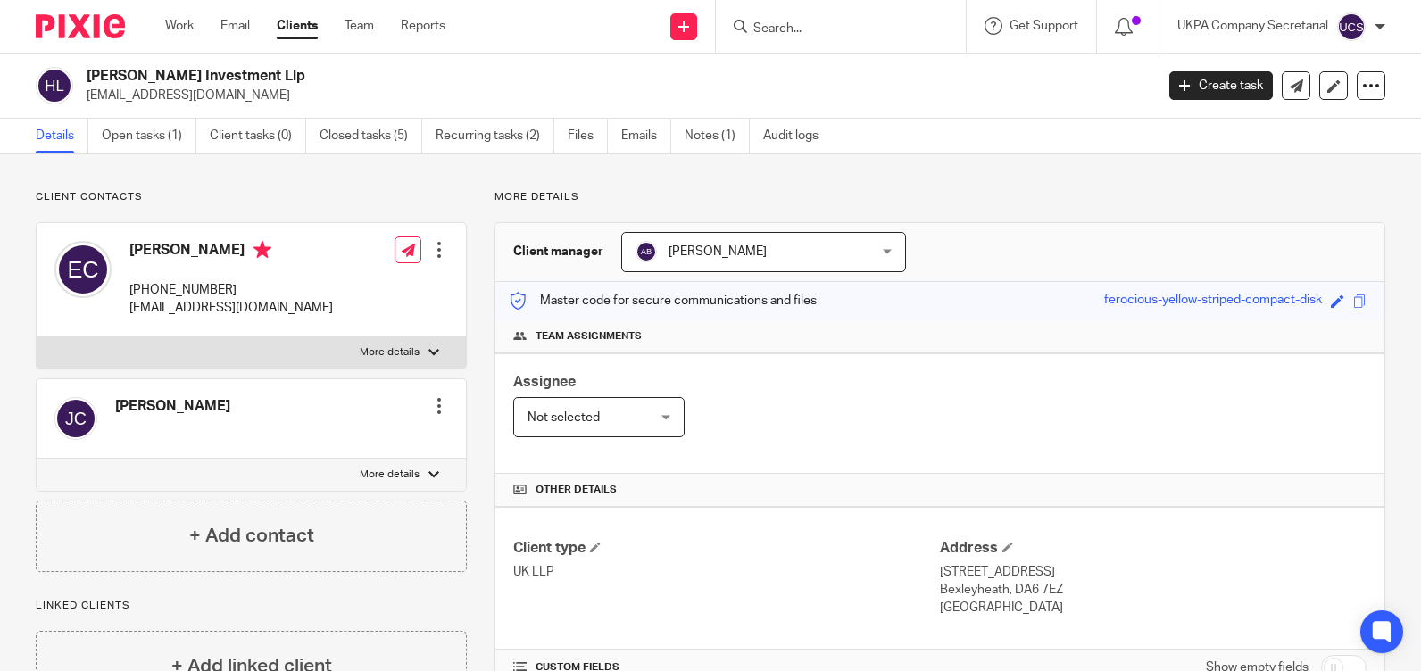
drag, startPoint x: 87, startPoint y: 93, endPoint x: 263, endPoint y: 88, distance: 176.8
click at [263, 88] on p "[EMAIL_ADDRESS][DOMAIN_NAME]" at bounding box center [615, 96] width 1056 height 18
copy p "[EMAIL_ADDRESS][DOMAIN_NAME]"
click at [778, 509] on div "Client type UK LLP Address 137 Broadway Bexleyheath, DA6 7EZ United Kingdom" at bounding box center [939, 578] width 889 height 143
click at [147, 136] on link "Open tasks (1)" at bounding box center [149, 136] width 95 height 35
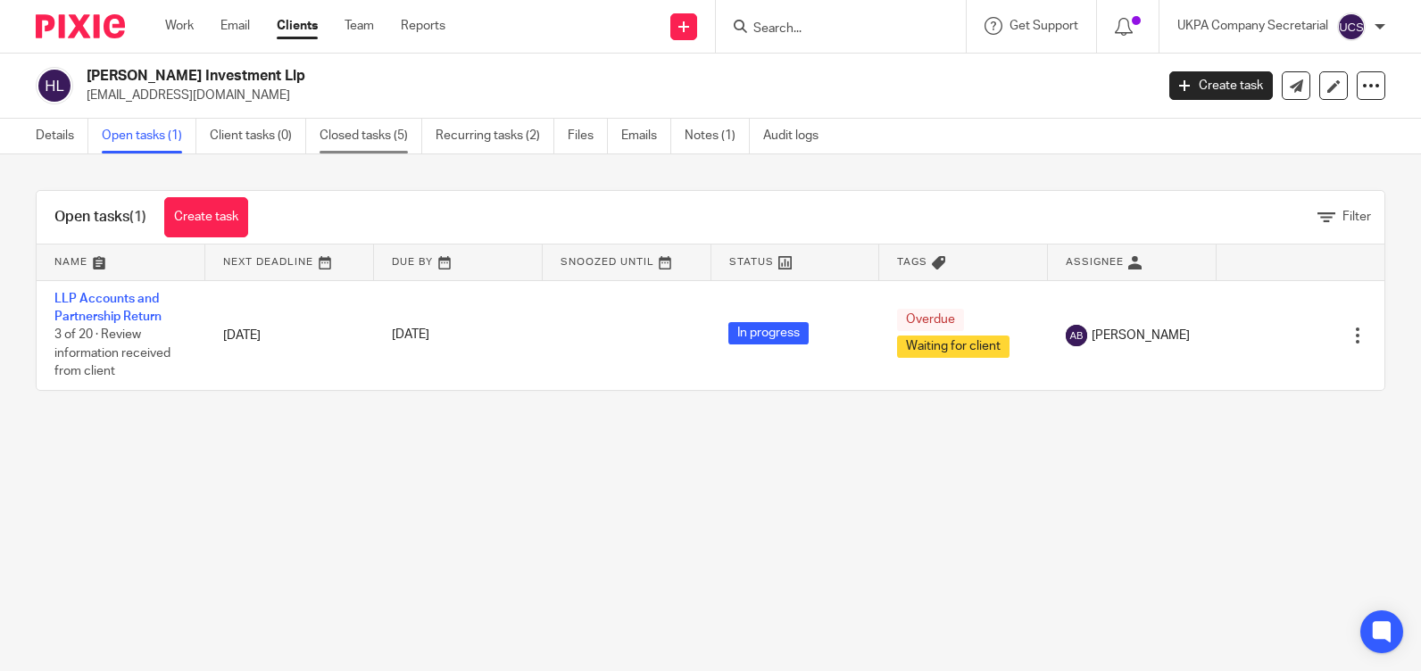
click at [377, 135] on link "Closed tasks (5)" at bounding box center [371, 136] width 103 height 35
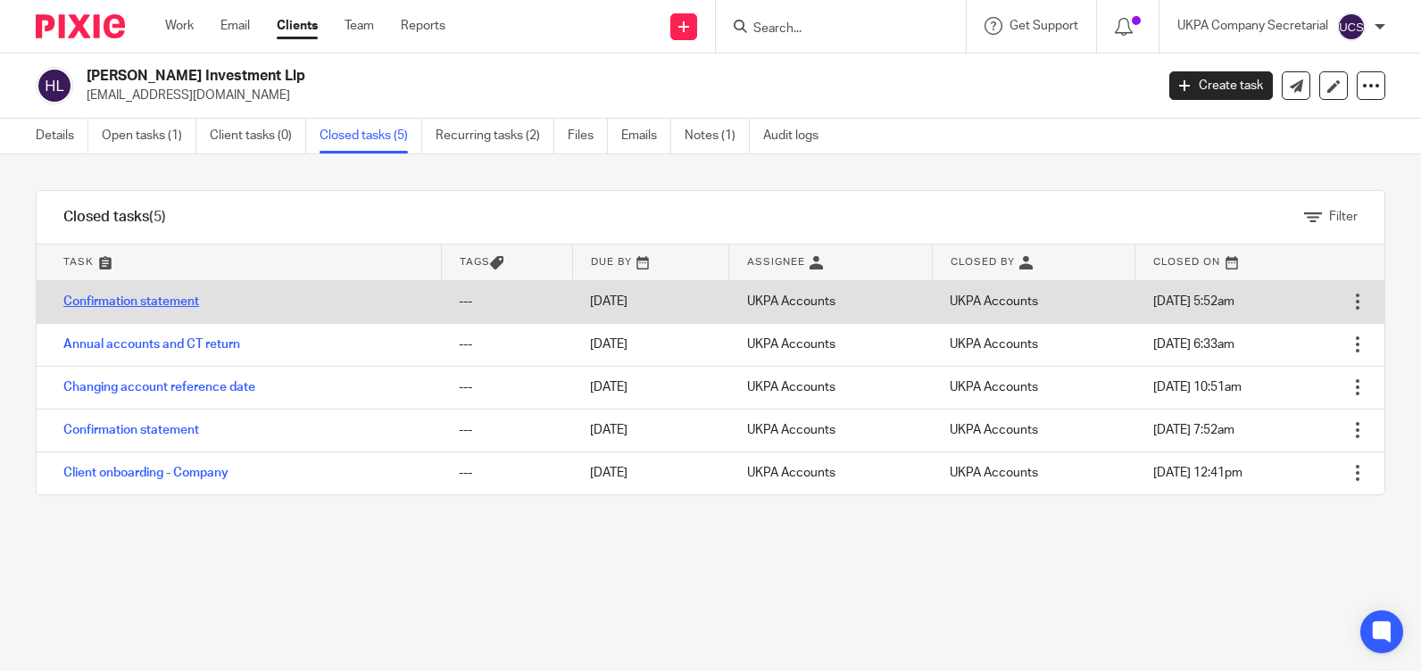
click at [119, 300] on link "Confirmation statement" at bounding box center [131, 301] width 136 height 12
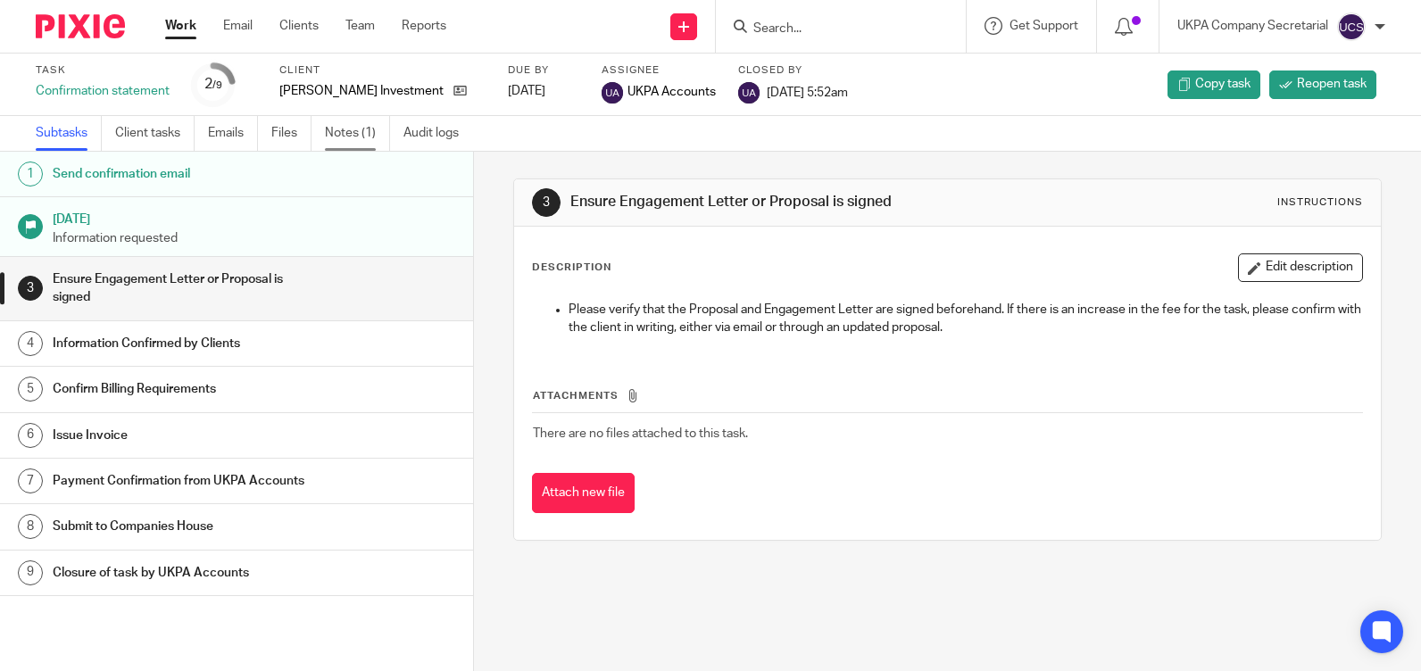
click at [343, 136] on link "Notes (1)" at bounding box center [357, 133] width 65 height 35
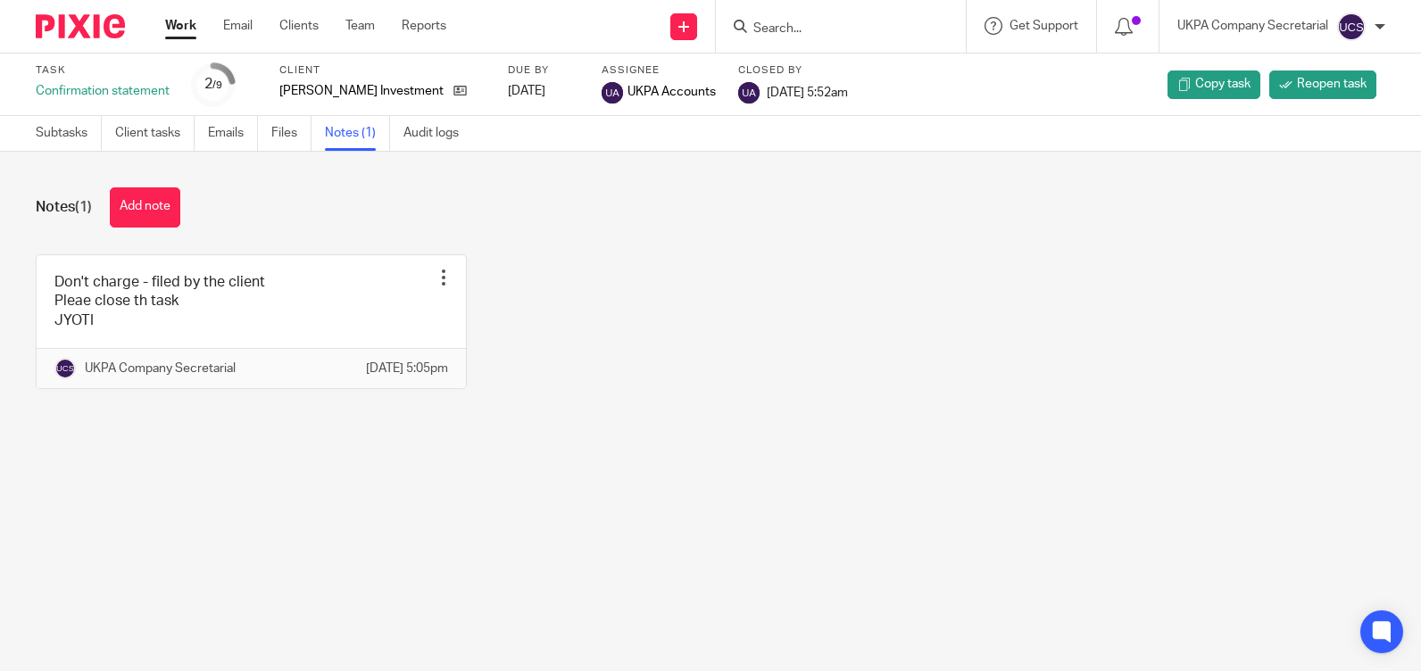
click at [794, 29] on input "Search" at bounding box center [832, 29] width 161 height 16
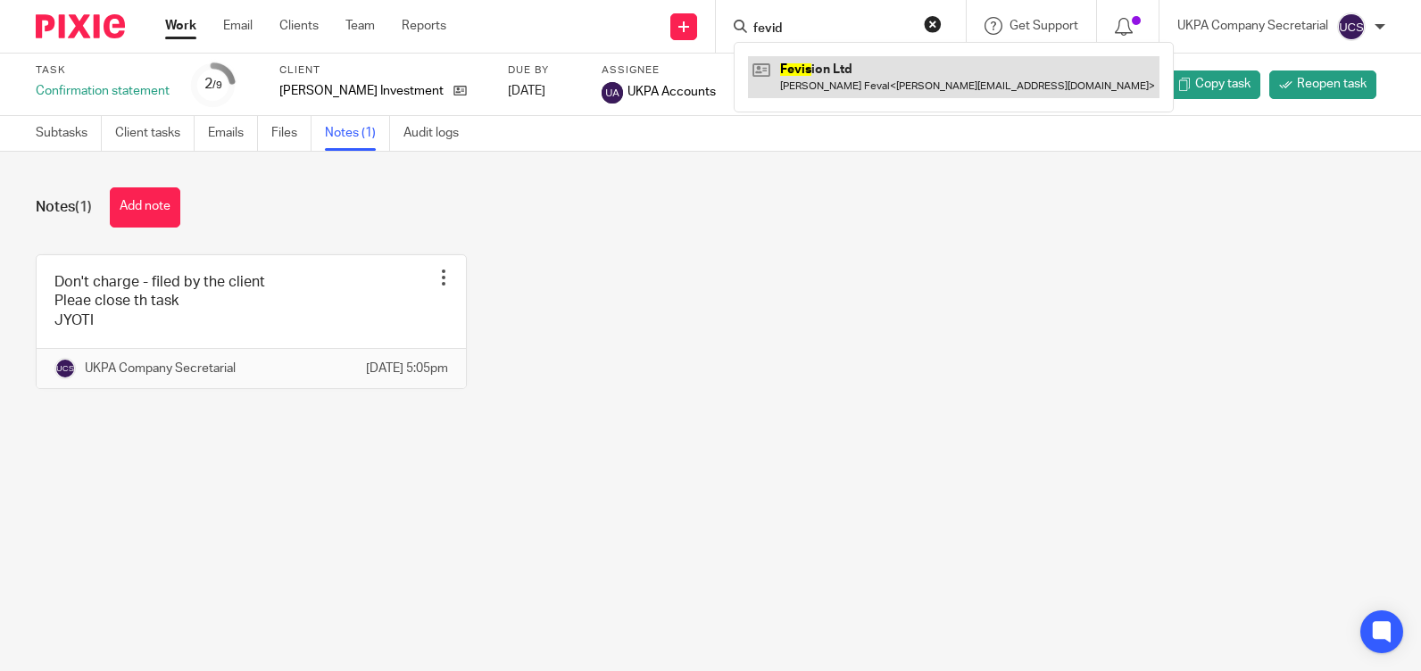
type input "fevid"
click at [768, 72] on link at bounding box center [953, 76] width 411 height 41
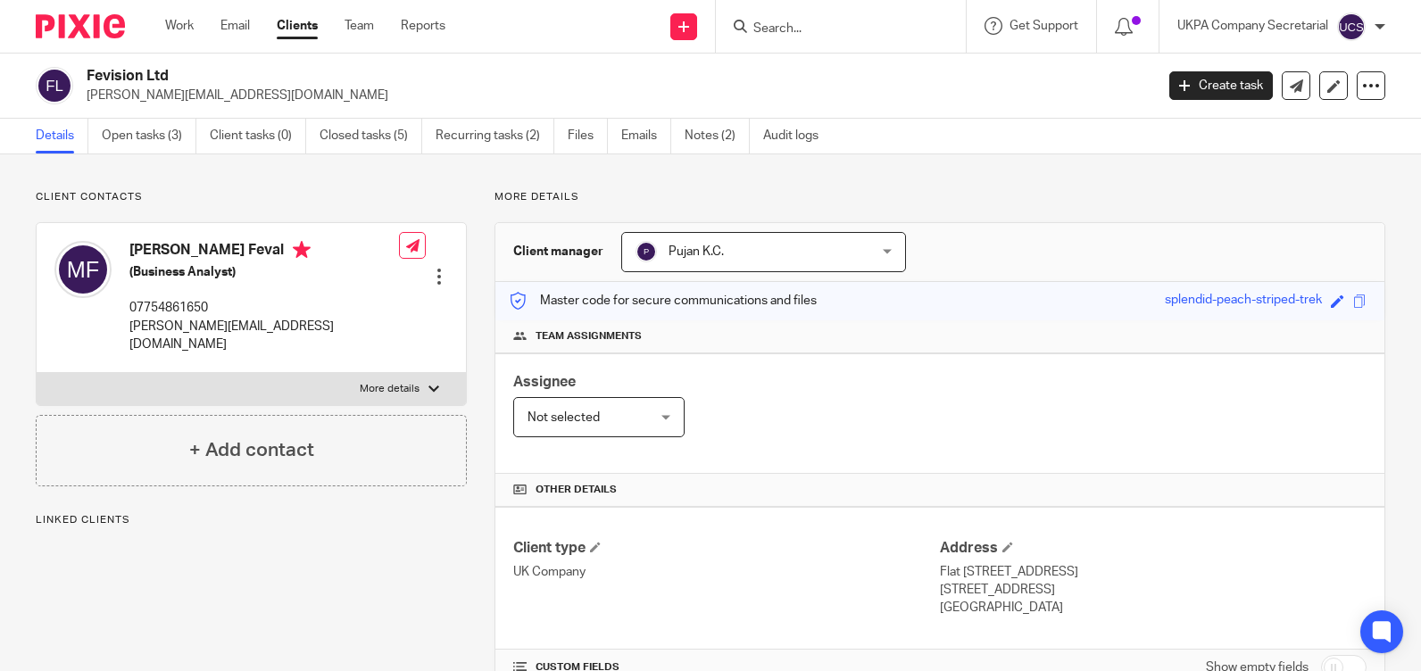
scroll to position [563, 0]
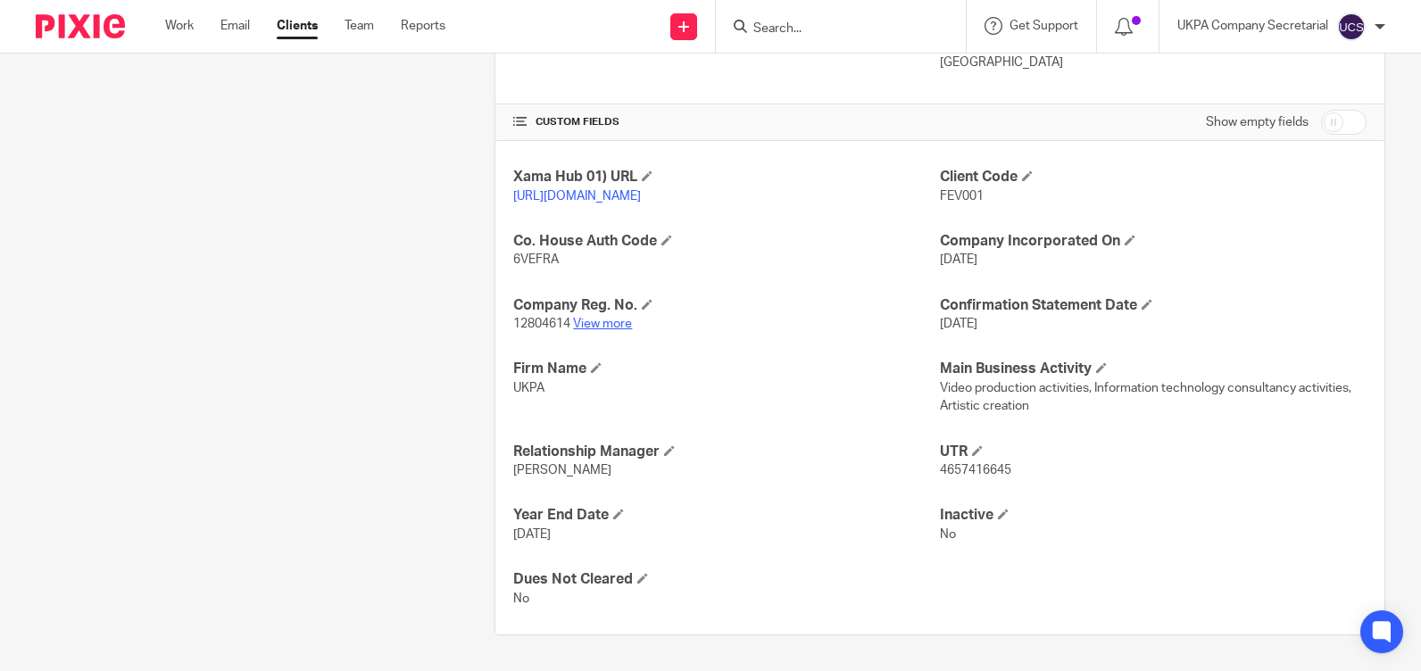
click at [613, 323] on link "View more" at bounding box center [602, 324] width 59 height 12
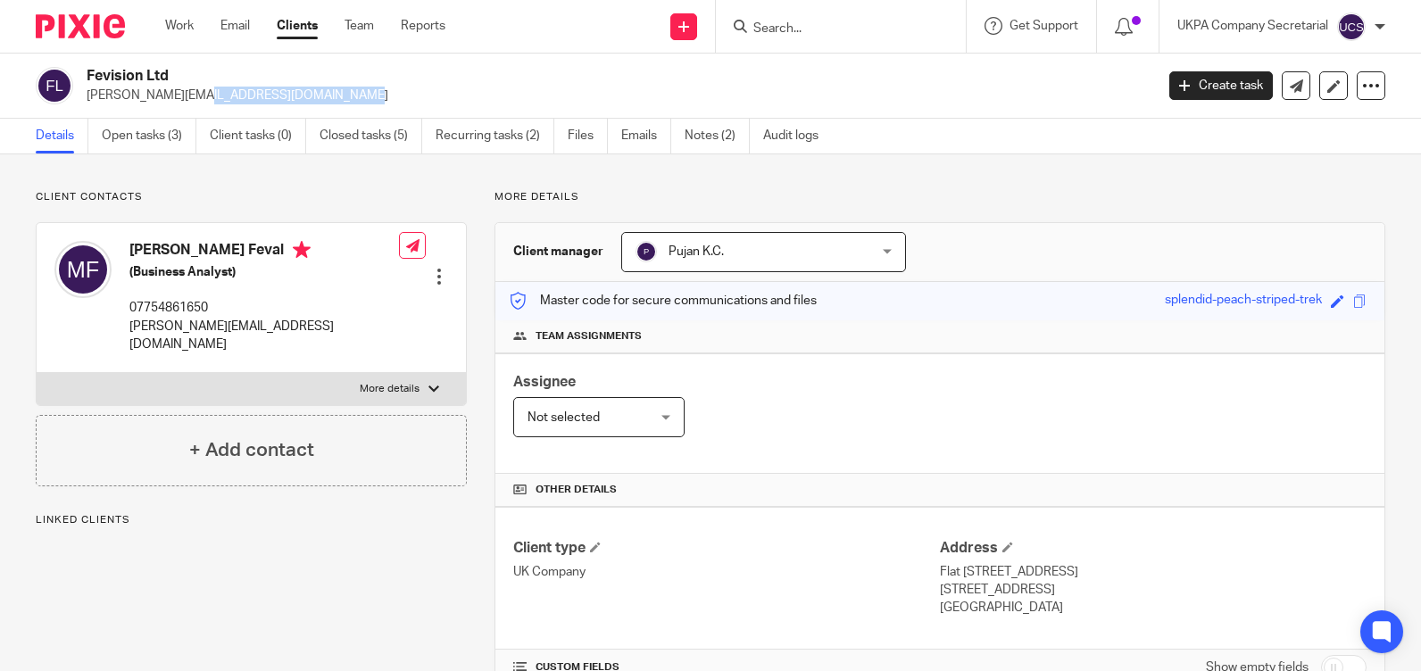
drag, startPoint x: 87, startPoint y: 96, endPoint x: 253, endPoint y: 89, distance: 165.3
click at [253, 89] on p "[PERSON_NAME][EMAIL_ADDRESS][DOMAIN_NAME]" at bounding box center [615, 96] width 1056 height 18
copy p "[PERSON_NAME][EMAIL_ADDRESS][DOMAIN_NAME]"
